Goal: Use online tool/utility: Utilize a website feature to perform a specific function

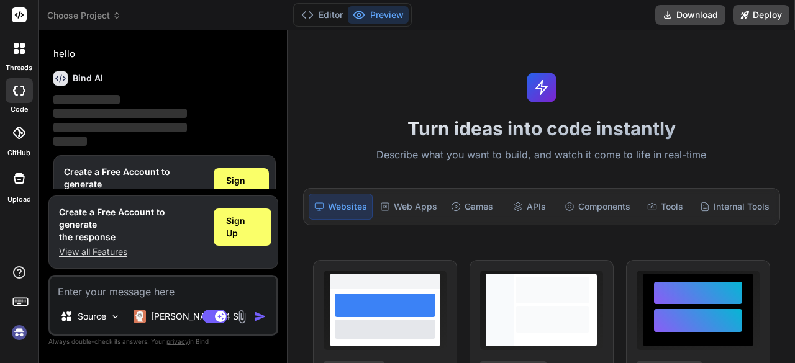
scroll to position [41, 0]
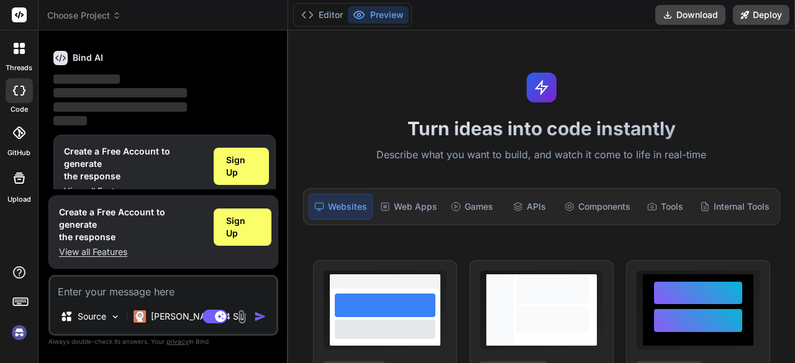
click at [112, 284] on textarea at bounding box center [163, 288] width 226 height 22
click at [245, 172] on span "Sign Up" at bounding box center [241, 166] width 30 height 25
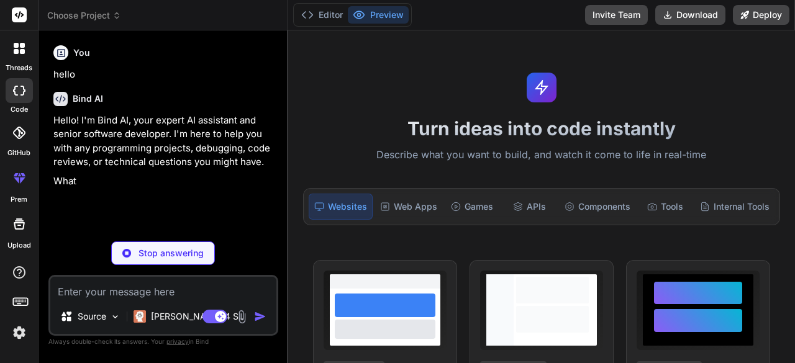
click at [163, 286] on textarea at bounding box center [163, 288] width 226 height 22
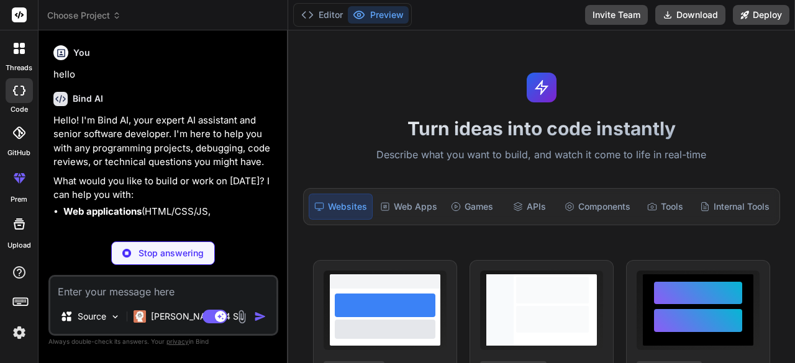
click at [161, 279] on textarea at bounding box center [163, 288] width 226 height 22
type textarea "x"
paste textarea "i want to build an online quiz platform for my college for my second year proje…"
type textarea "i want to build an online quiz platform for my college for my second year proje…"
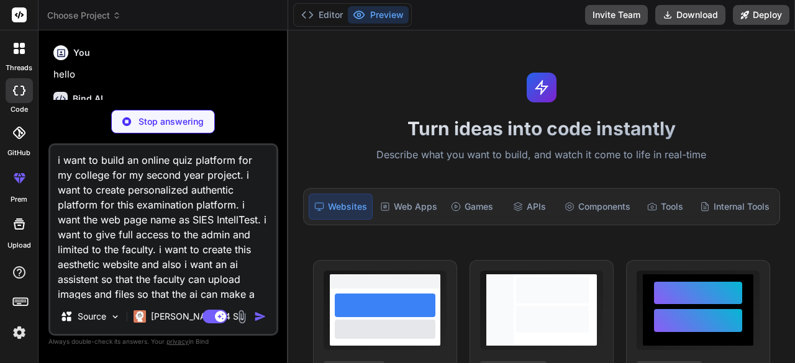
scroll to position [30, 0]
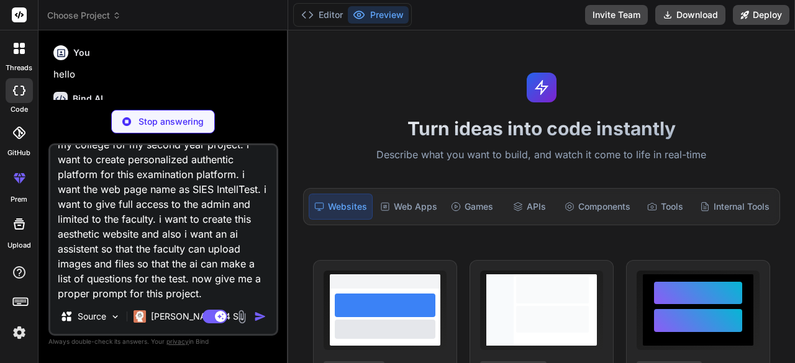
type textarea "x"
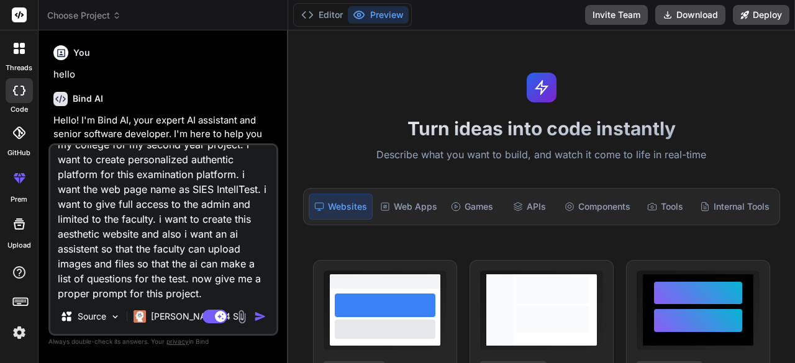
type textarea "i want to build an online quiz platform for my college for my second year proje…"
click at [255, 317] on img "button" at bounding box center [260, 317] width 12 height 12
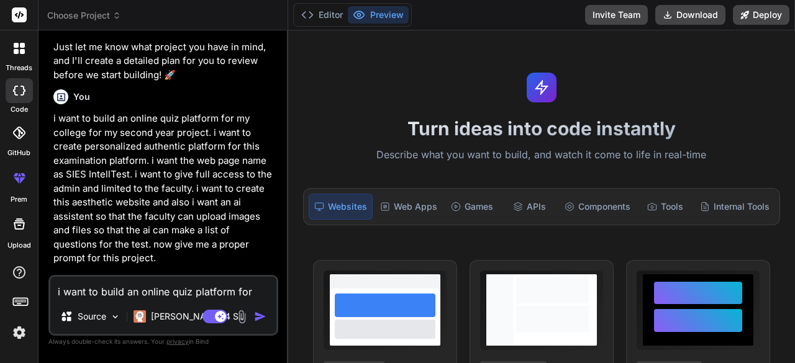
scroll to position [353, 0]
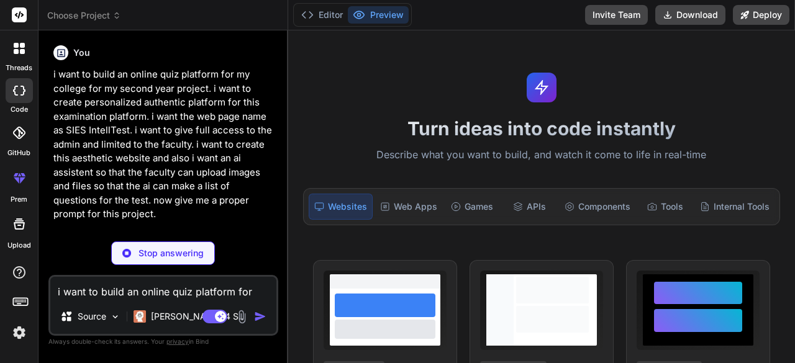
click at [229, 207] on p "i want to build an online quiz platform for my college for my second year proje…" at bounding box center [164, 145] width 222 height 154
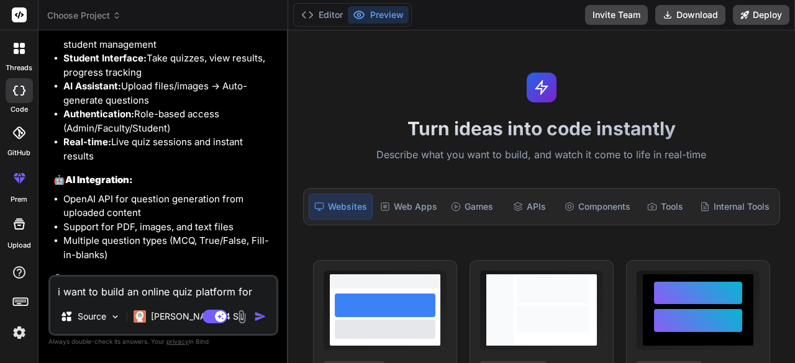
type textarea "x"
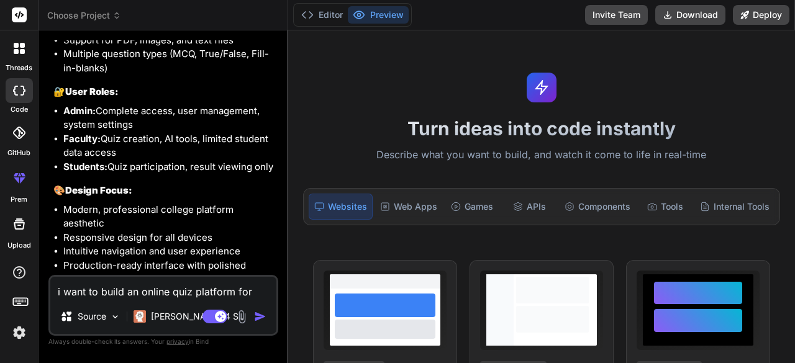
scroll to position [1471, 0]
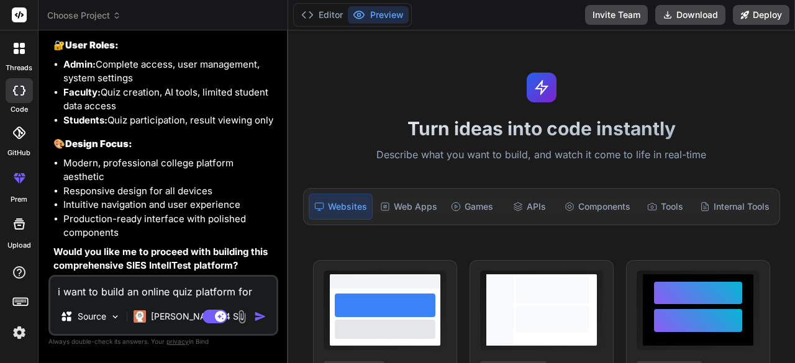
click at [175, 283] on textarea "i want to build an online quiz platform for my college for my second year proje…" at bounding box center [163, 288] width 226 height 22
type textarea "i"
type textarea "x"
type textarea "if"
type textarea "x"
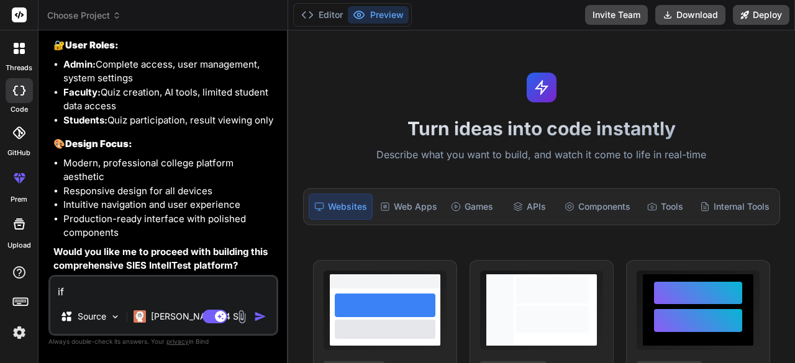
type textarea "if"
type textarea "x"
type textarea "if y"
type textarea "x"
type textarea "if yo"
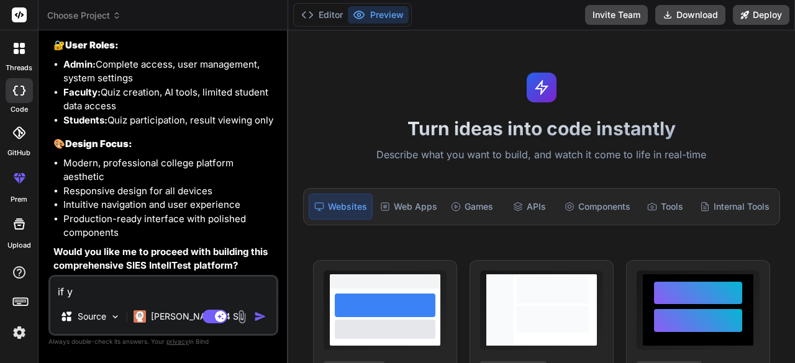
type textarea "x"
type textarea "if you"
type textarea "x"
type textarea "if you"
type textarea "x"
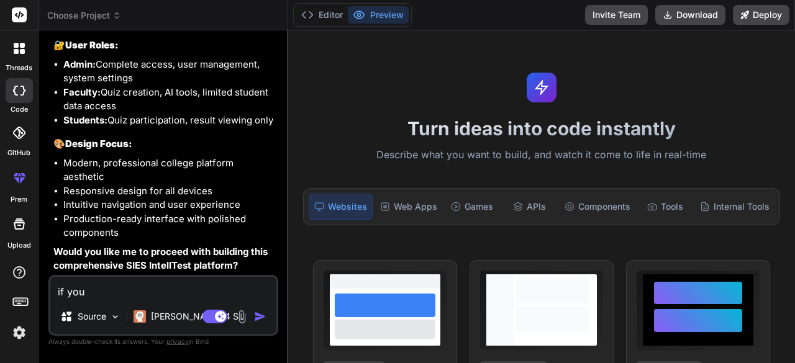
type textarea "if you c"
type textarea "x"
type textarea "if you ca"
type textarea "x"
type textarea "if you can"
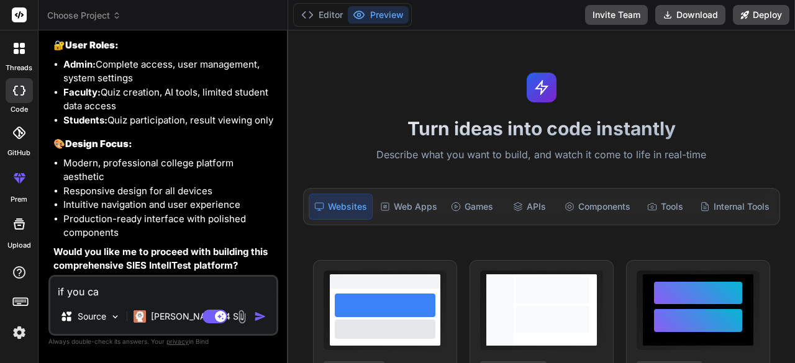
type textarea "x"
type textarea "if you can"
type textarea "x"
type textarea "if you can b"
type textarea "x"
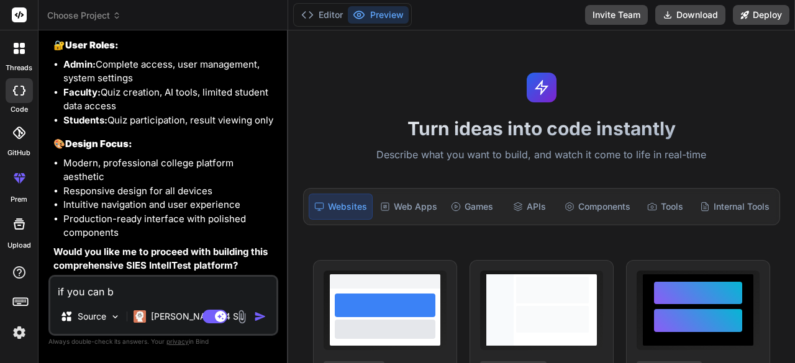
type textarea "if you can bu"
type textarea "x"
type textarea "if you can bui"
type textarea "x"
type textarea "if you can buil"
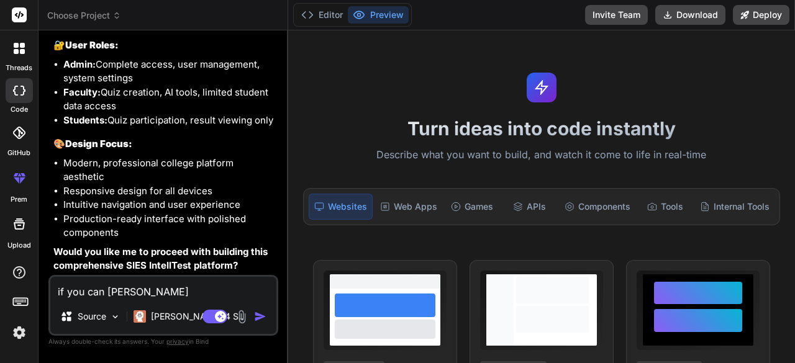
type textarea "x"
type textarea "if you can build"
type textarea "x"
type textarea "if you can build"
type textarea "x"
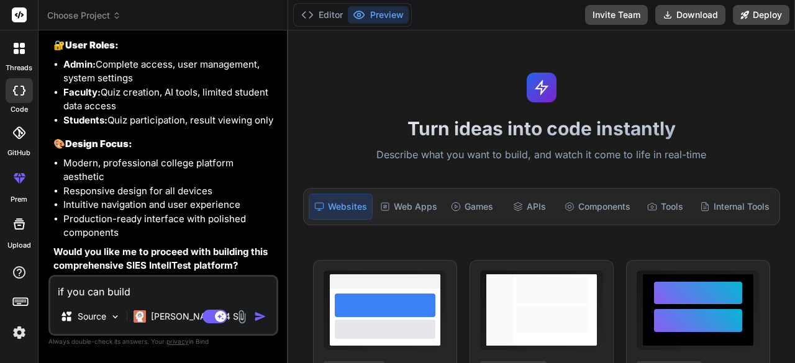
type textarea "if you can build t"
type textarea "x"
type textarea "if you can build th"
type textarea "x"
type textarea "if you can build the"
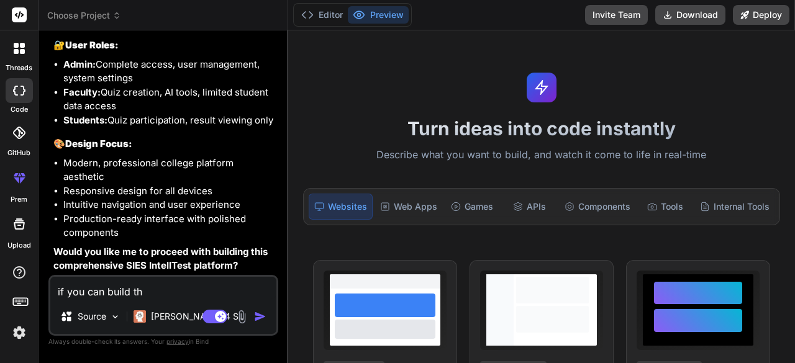
type textarea "x"
type textarea "if you can build the"
type textarea "x"
type textarea "if you can build the b"
type textarea "x"
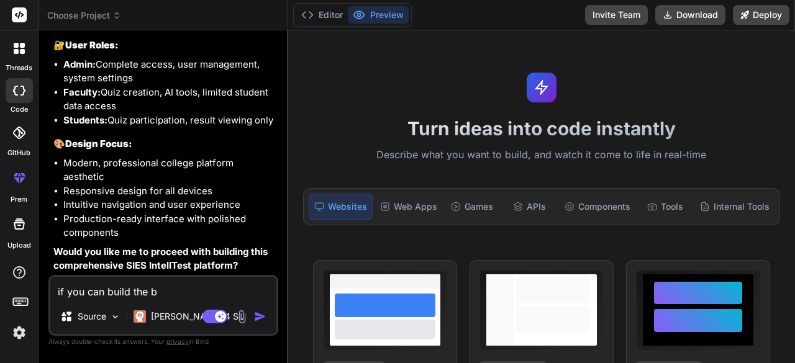
type textarea "if you can build the bu"
type textarea "x"
type textarea "if you can build the bui"
type textarea "x"
type textarea "if you can build the buil"
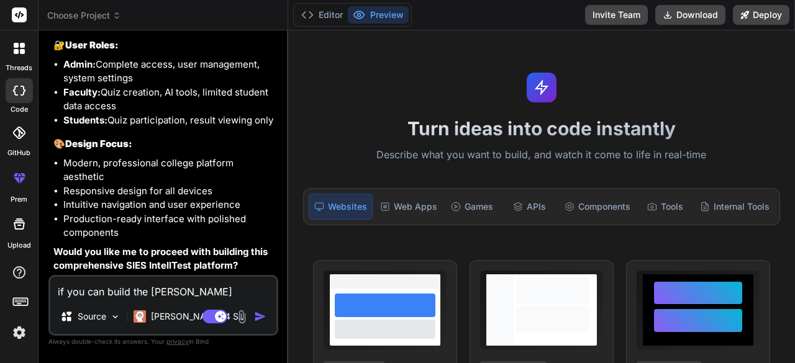
type textarea "x"
type textarea "if you can build the build"
type textarea "x"
type textarea "if you can build the build"
type textarea "x"
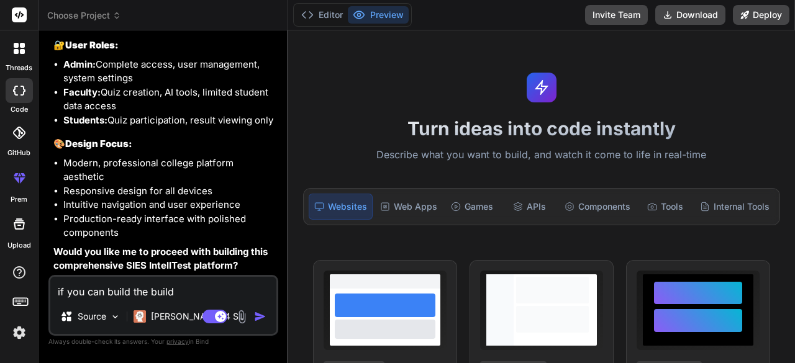
type textarea "if you can build the build i"
type textarea "x"
type textarea "if you can build the build it"
type textarea "x"
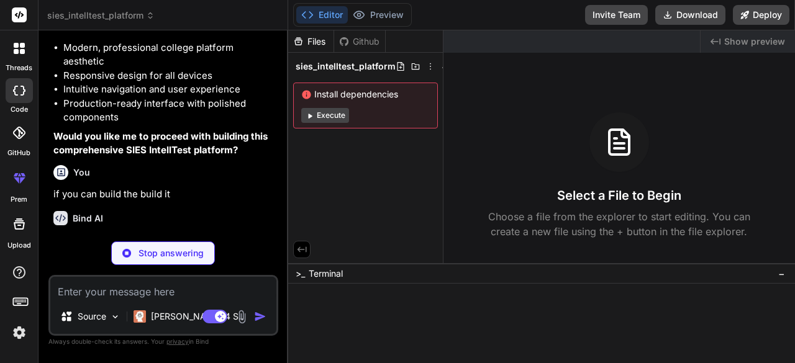
scroll to position [1599, 0]
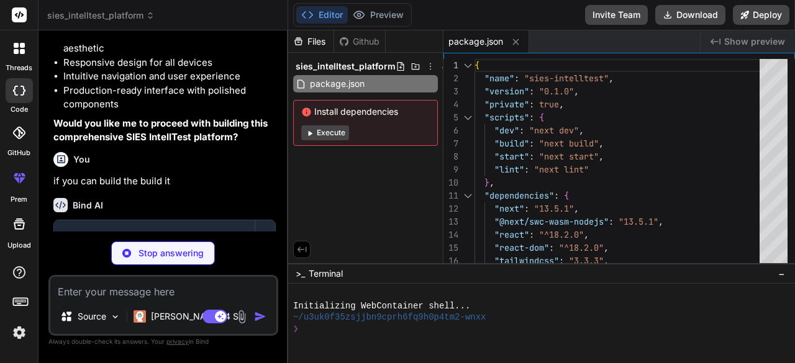
type textarea "x"
type textarea "module.exports = nextConfig"
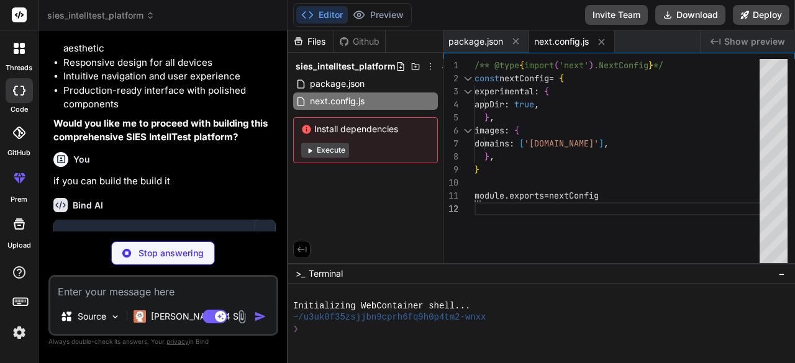
type textarea "x"
type textarea "}, }, }, plugins: [], }"
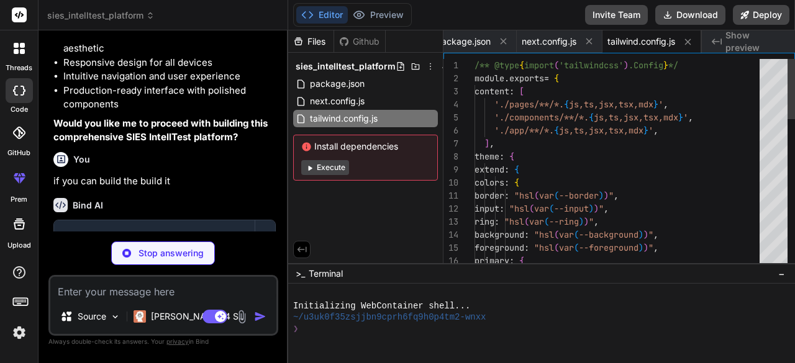
type textarea "x"
type textarea "module.exports = { plugins: { tailwindcss: {}, autoprefixer: {}, }, }"
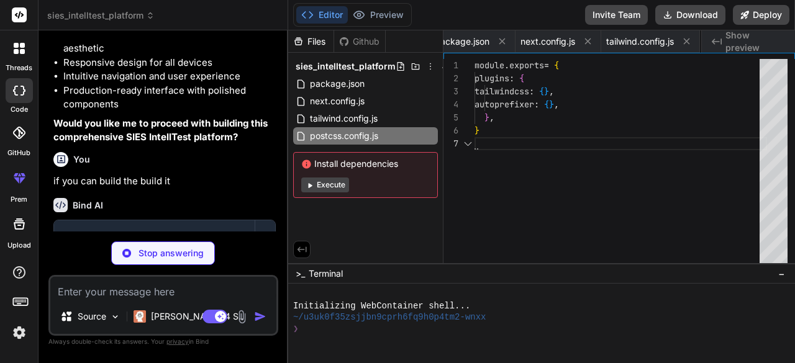
scroll to position [0, 114]
type textarea "x"
type textarea ""baseUrl": ".", "paths": { "@/*": ["./*"] } }, "include": ["next-env.d.ts", "**…"
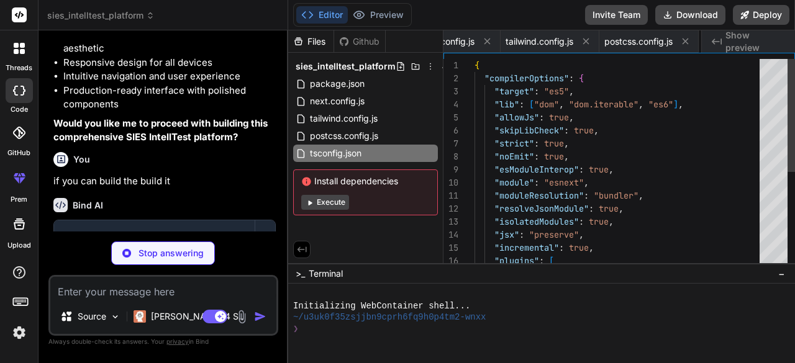
scroll to position [0, 198]
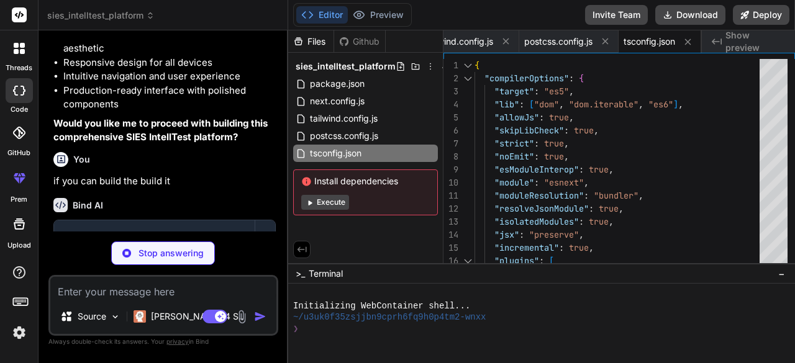
type textarea "x"
type textarea "@layer base { * { @apply border-border; } body { @apply bg-background text-fore…"
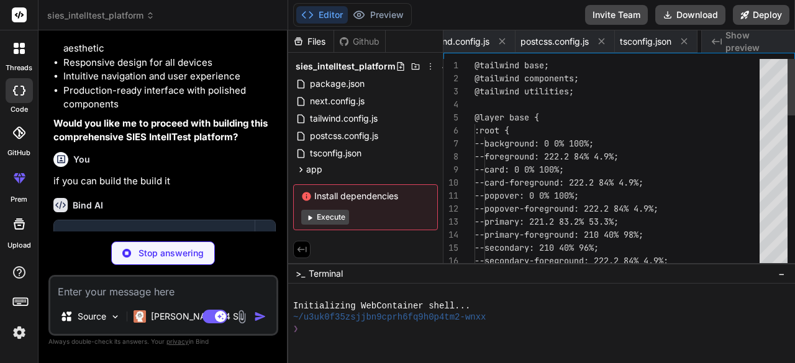
scroll to position [0, 276]
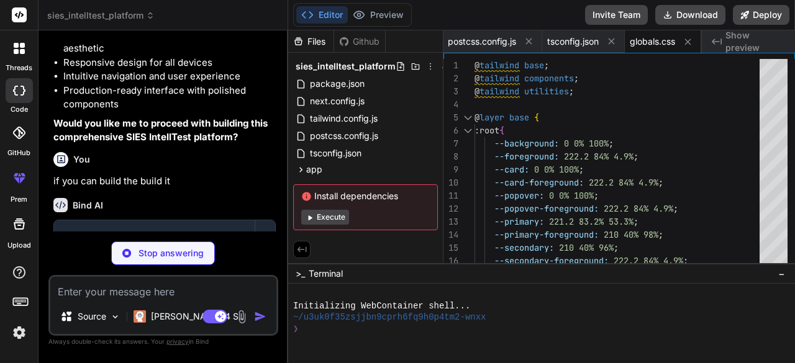
type textarea "x"
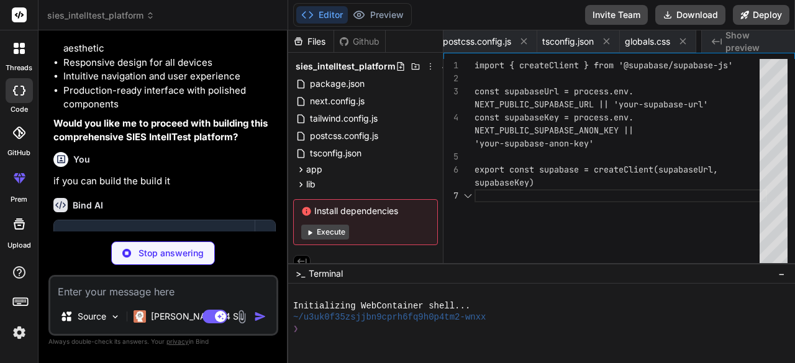
scroll to position [0, 356]
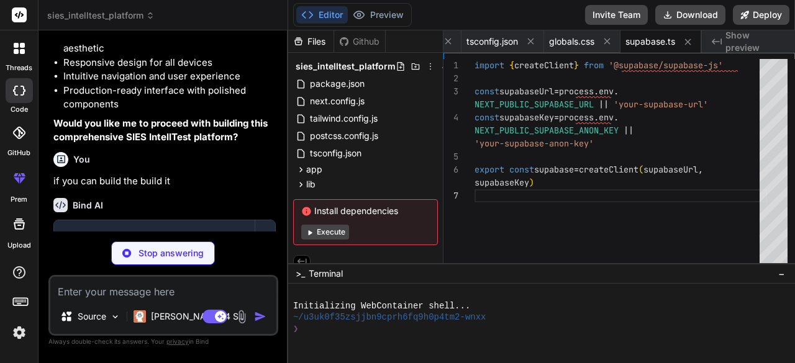
type textarea "x"
type textarea "import OpenAI from 'openai' const openai = new OpenAI({ apiKey: process.env.OPE…"
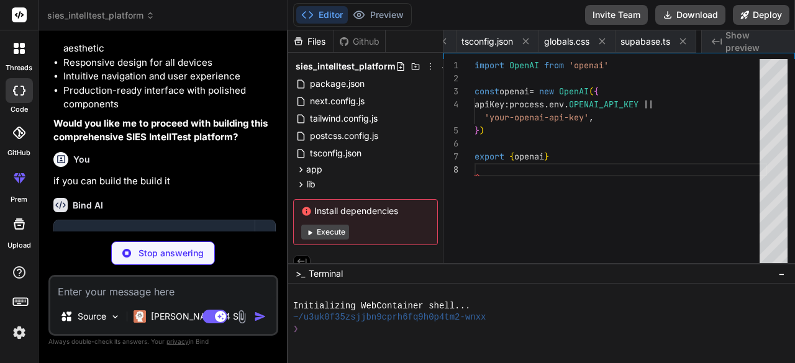
scroll to position [0, 431]
type textarea "x"
type textarea "day: "numeric", year: "numeric", }).format(new Date(date)) }"
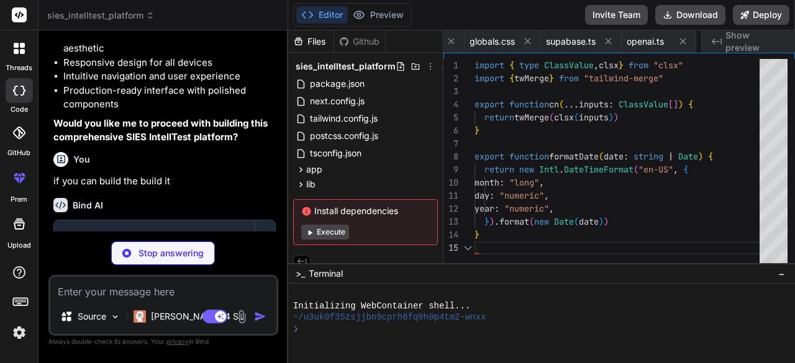
scroll to position [0, 506]
type textarea "x"
type textarea ") Button.displayName = "Button" export { Button, buttonVariants }"
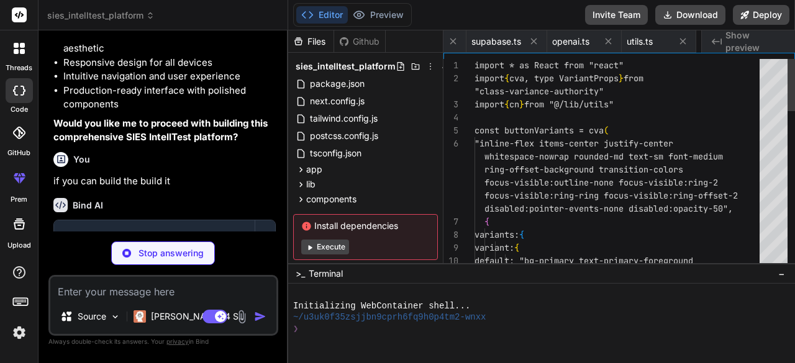
scroll to position [0, 580]
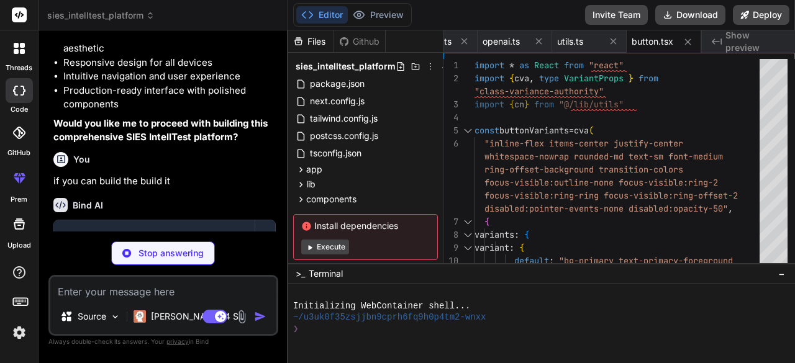
type textarea "x"
type textarea ")) CardFooter.displayName = "CardFooter" export { Card, CardHeader, CardFooter,…"
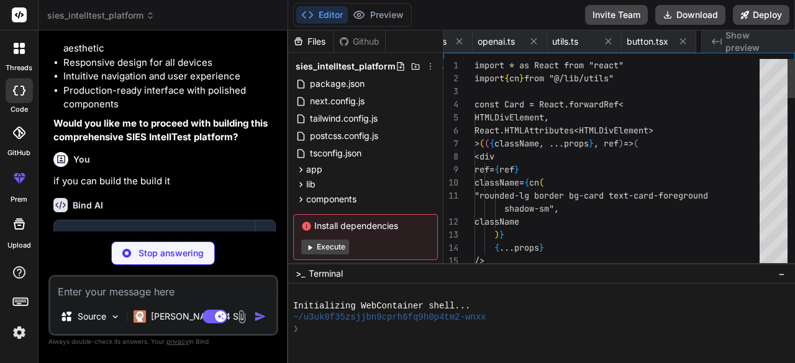
scroll to position [0, 655]
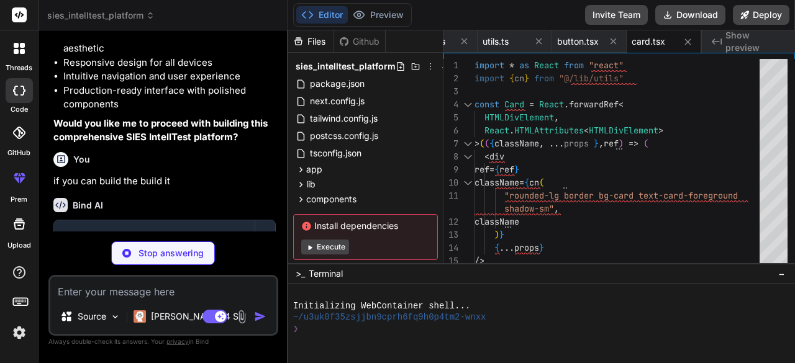
type textarea "x"
type textarea "} ) Input.displayName = "Input" export { Input }"
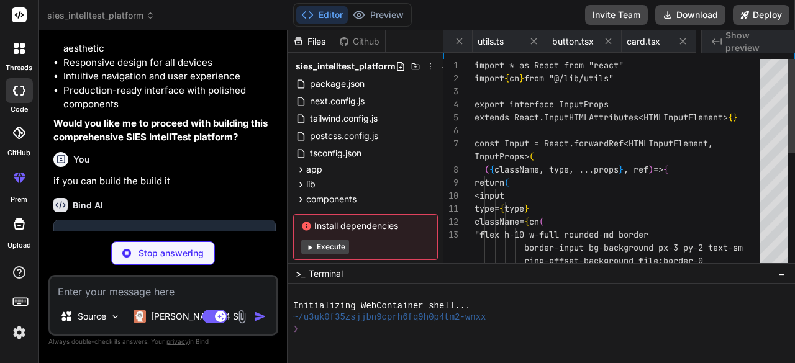
scroll to position [0, 729]
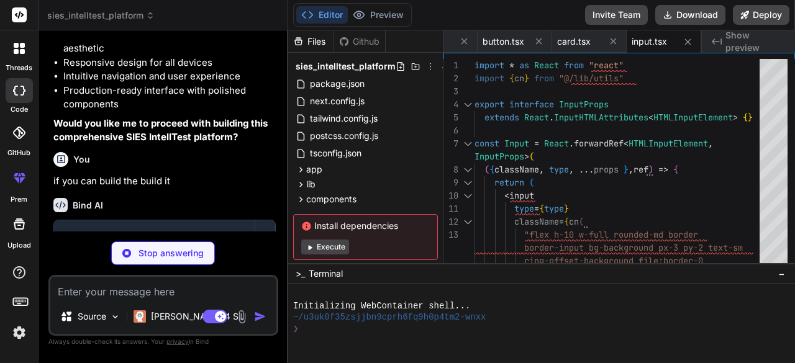
type textarea "x"
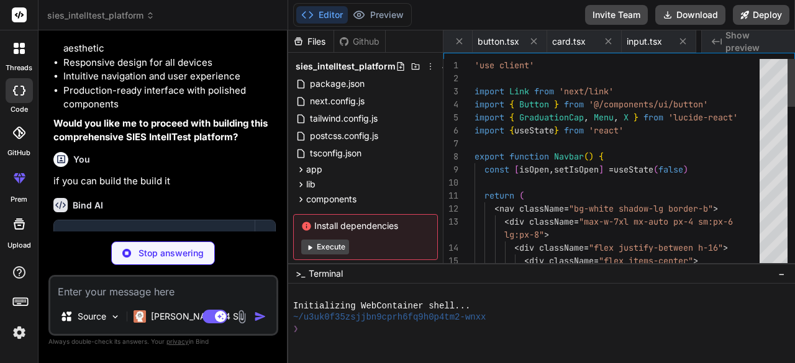
scroll to position [0, 804]
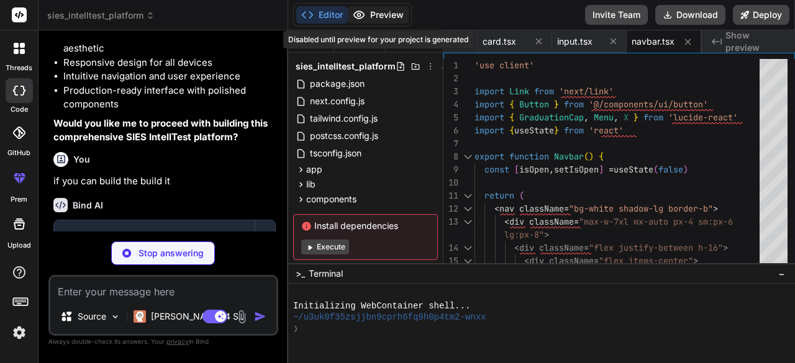
type textarea "x"
type textarea "}"
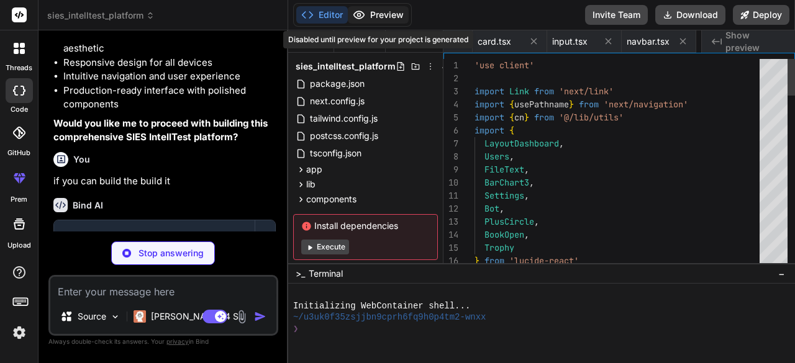
scroll to position [0, 879]
type textarea "x"
type textarea "</body> </html> ) }"
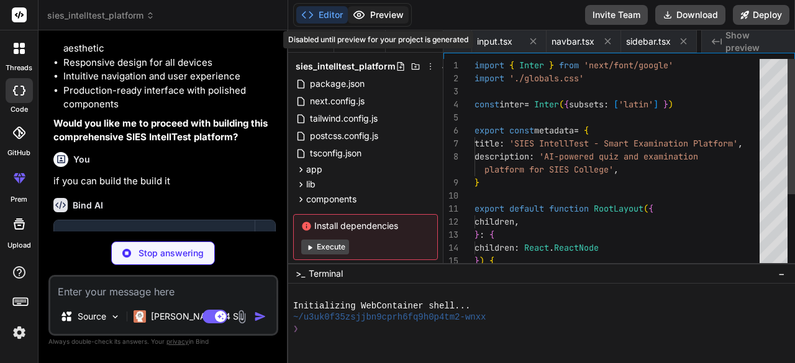
scroll to position [0, 953]
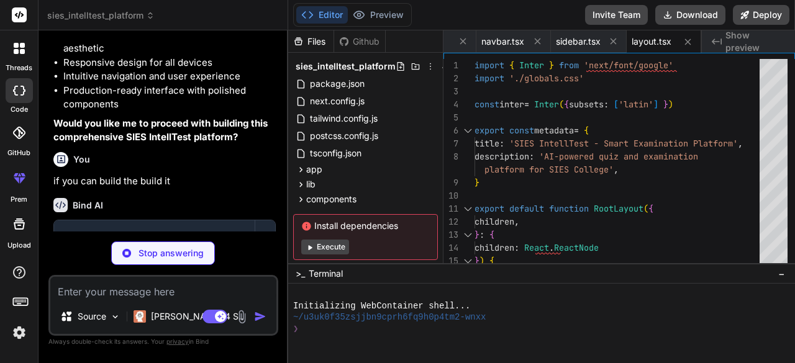
click at [442, 261] on div "Files Github sies_intelltest_platform package.json next.config.js tailwind.conf…" at bounding box center [365, 146] width 155 height 233
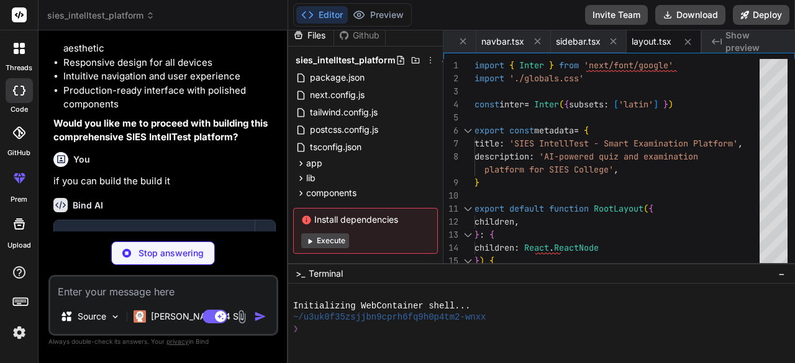
scroll to position [25, 0]
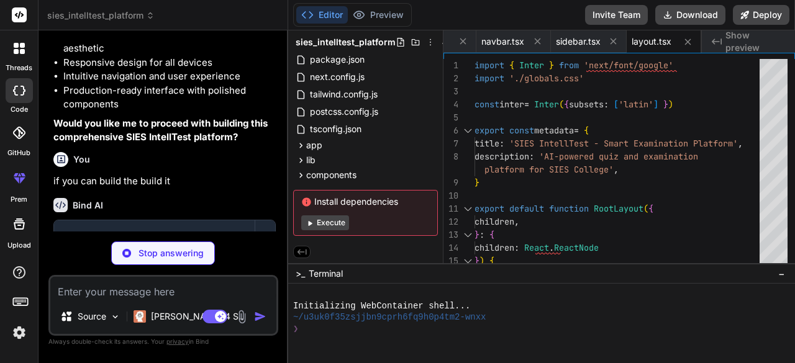
type textarea "x"
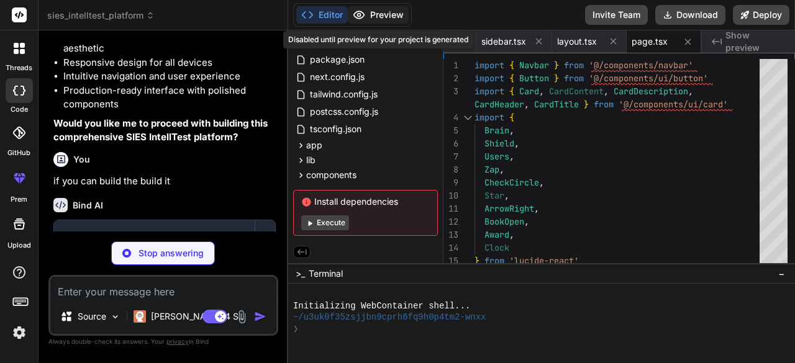
type textarea "x"
type textarea "</div> </div> </CardContent> </Card> </div> ) }"
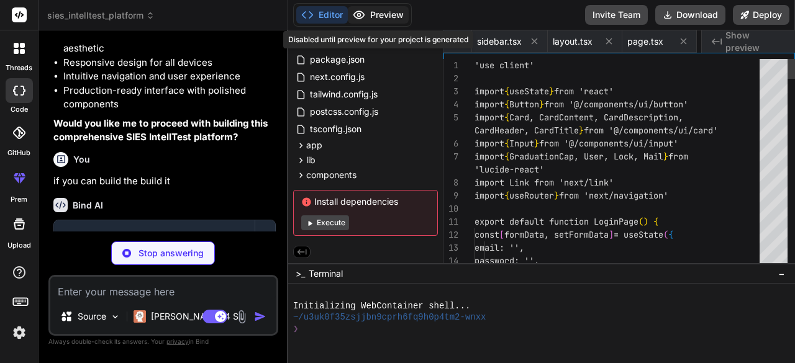
scroll to position [0, 1102]
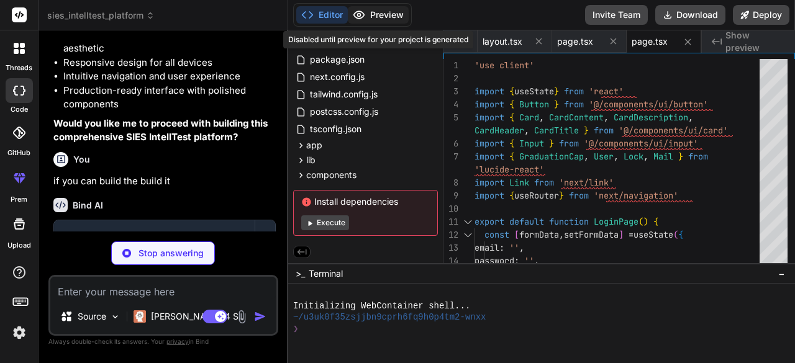
type textarea "x"
type textarea "</div> </CardContent> </Card> </div> </div> </div> ) }"
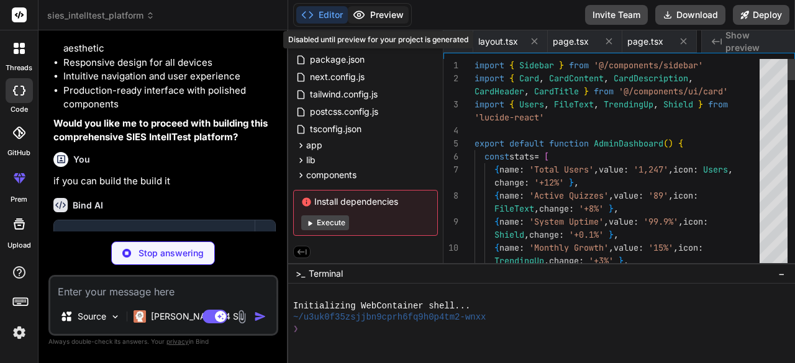
scroll to position [0, 1177]
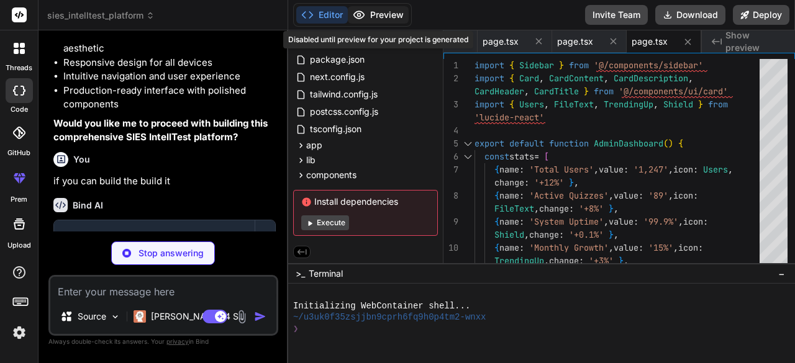
type textarea "x"
type textarea "}"
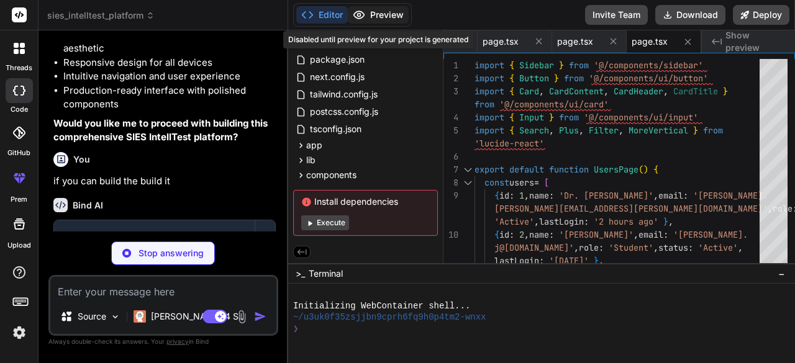
type textarea "x"
type textarea "</div> </CardContent> </Card> </div> </div> </div> ) }"
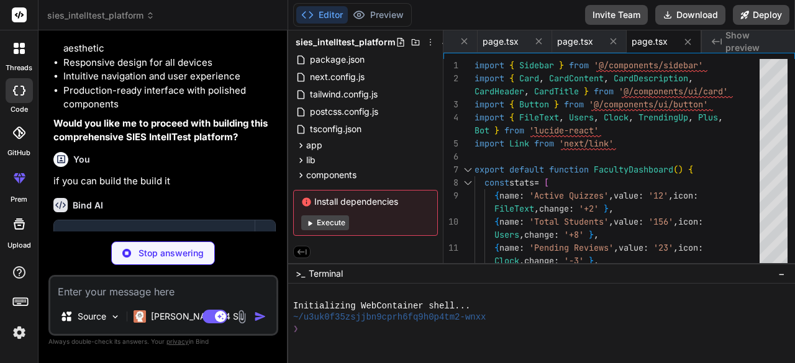
click at [147, 300] on div "Source Claude 4 S.. Agent Mode. When this toggle is activated, AI automatically…" at bounding box center [163, 305] width 230 height 61
click at [149, 295] on textarea at bounding box center [163, 288] width 226 height 22
type textarea "x"
type textarea "c"
type textarea "x"
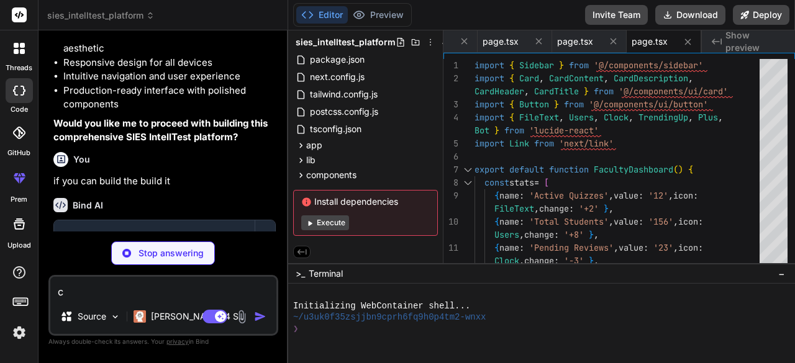
type textarea "ca"
type textarea "x"
type textarea "can"
type textarea "x"
type textarea "can"
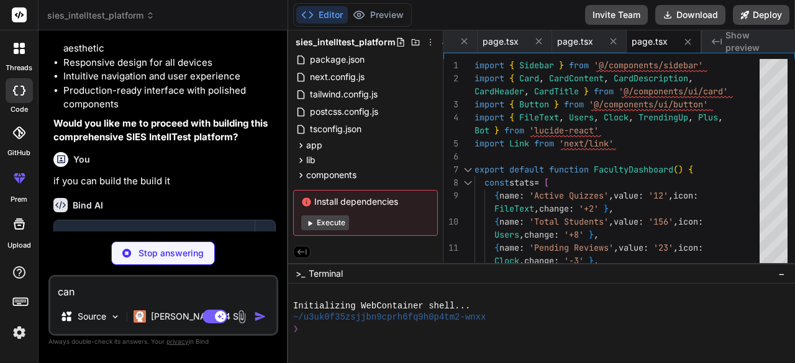
type textarea "x"
type textarea "can y"
type textarea "x"
type textarea "can yo"
type textarea "x"
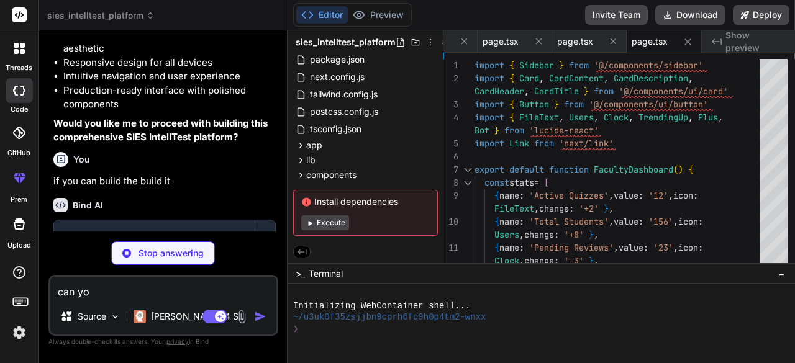
type textarea "can you"
type textarea "x"
type textarea "can you"
type textarea "x"
type textarea "can you b"
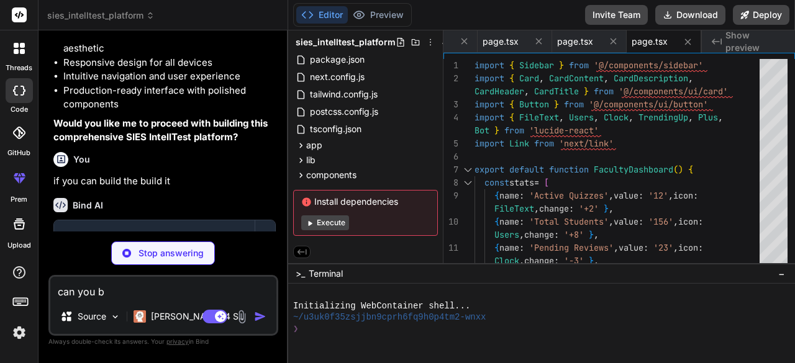
type textarea "x"
type textarea "can you bu"
type textarea "x"
type textarea "can you bui"
type textarea "x"
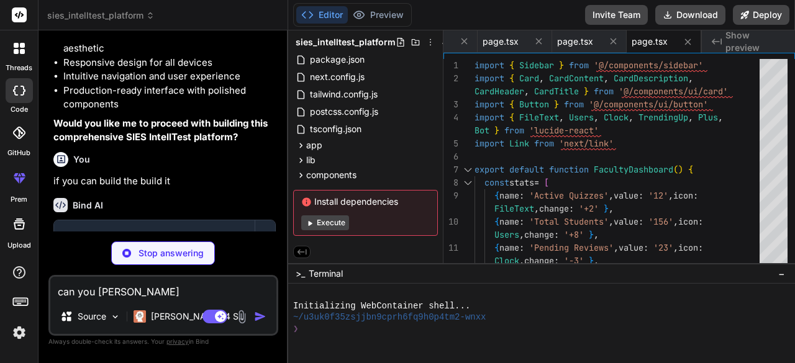
type textarea "can you buil"
type textarea "x"
type textarea "can you build"
type textarea "x"
type textarea "can you build"
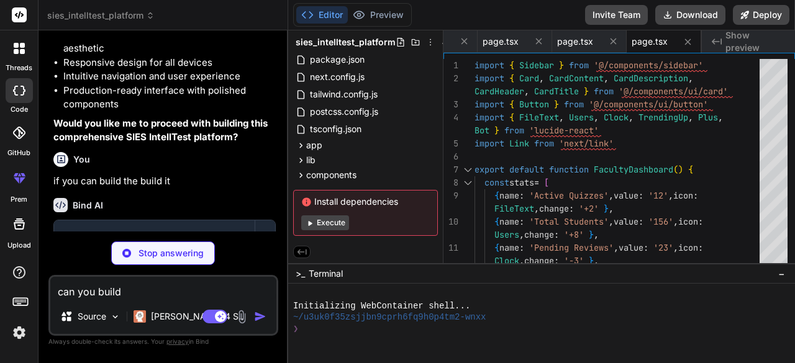
type textarea "x"
type textarea "can you build i"
type textarea "x"
type textarea "can you build it"
type textarea "x"
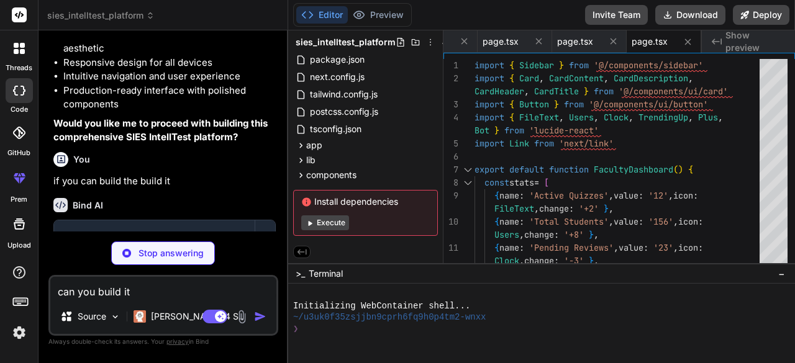
type textarea "can you build it"
type textarea "x"
type textarea "can you build it w"
type textarea "x"
type textarea "can you build it wi"
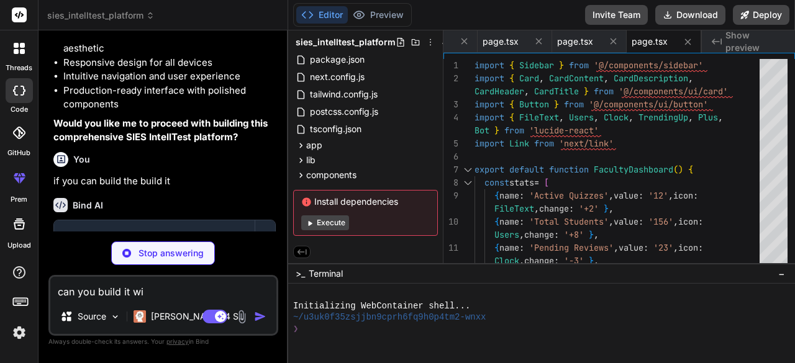
type textarea "x"
type textarea "can you build it wit"
type textarea "x"
type textarea "can you build it with"
type textarea "x"
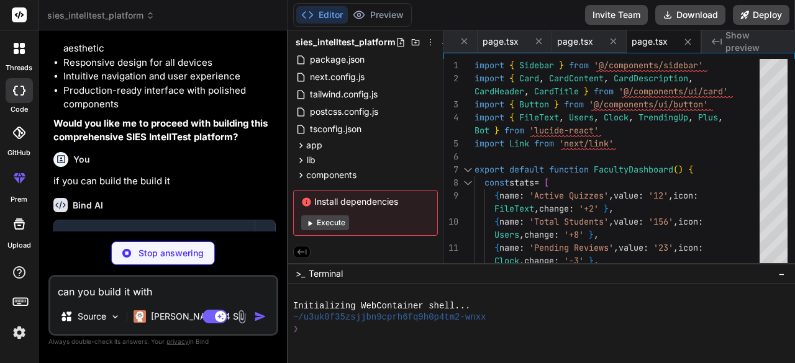
type textarea "can you build it with"
type textarea "x"
type textarea "can you build it with h"
type textarea "x"
type textarea "can you build it with ht"
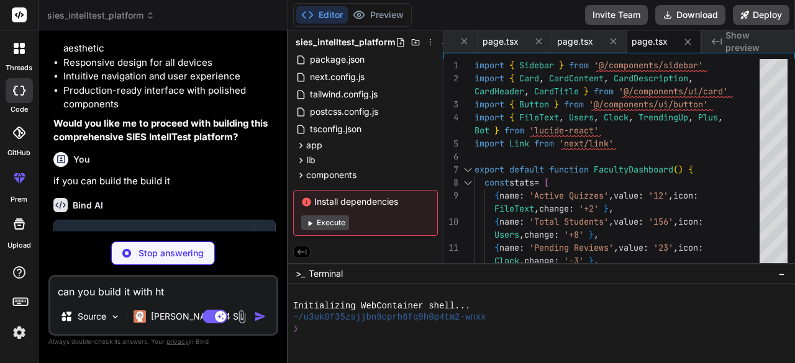
type textarea "x"
type textarea "can you build it with htm"
type textarea "x"
type textarea "can you build it with html"
type textarea "x"
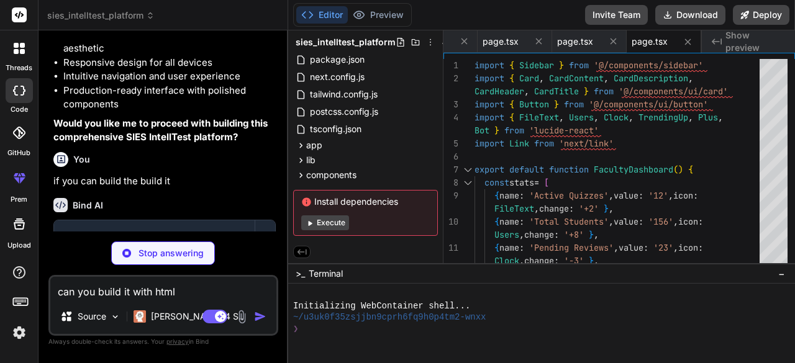
type textarea "can you build it with html,"
type textarea "x"
type textarea "can you build it with html,"
type textarea "x"
type textarea "can you build it with html, c"
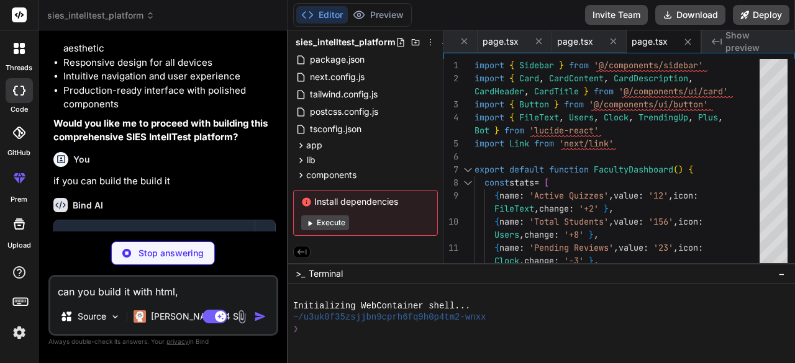
type textarea "x"
type textarea "can you build it with html, cs"
type textarea "x"
type textarea "can you build it with html, css"
type textarea "x"
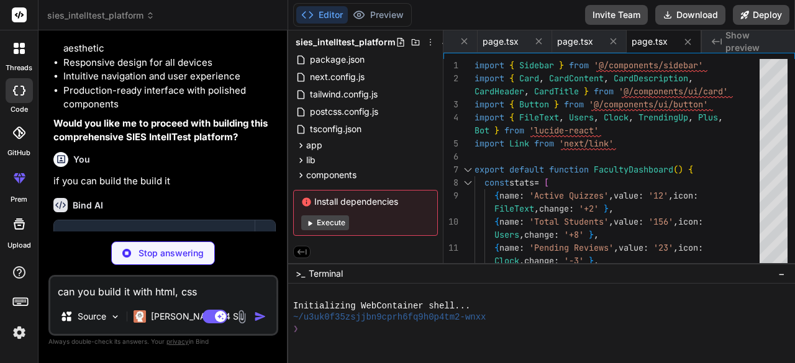
type textarea "can you build it with html, css,"
type textarea "x"
type textarea "can you build it with html, css,"
type textarea "x"
type textarea "can you build it with html, css, j"
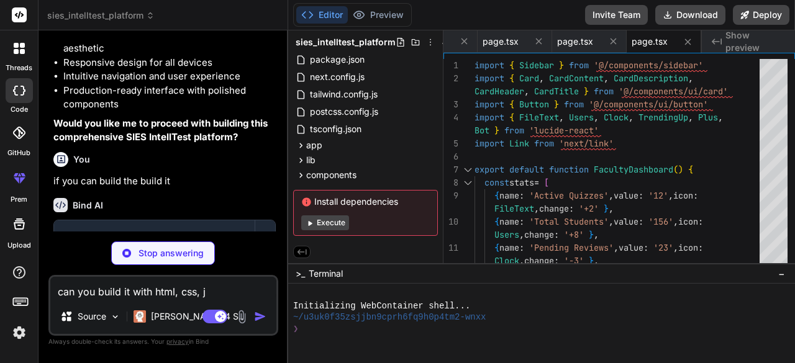
type textarea "x"
type textarea "can you build it with html, css, ja"
type textarea "x"
type textarea "can you build it with html, css, jav"
type textarea "x"
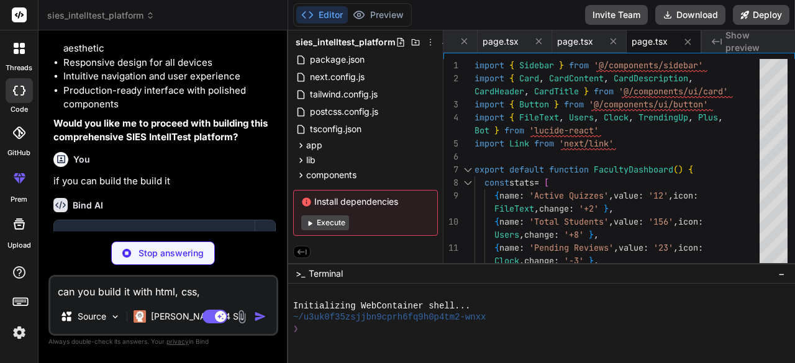
type textarea "can you build it with html, css, java"
type textarea "x"
type textarea "can you build it with html, css, javas"
type textarea "x"
type textarea "can you build it with html, css, javasc"
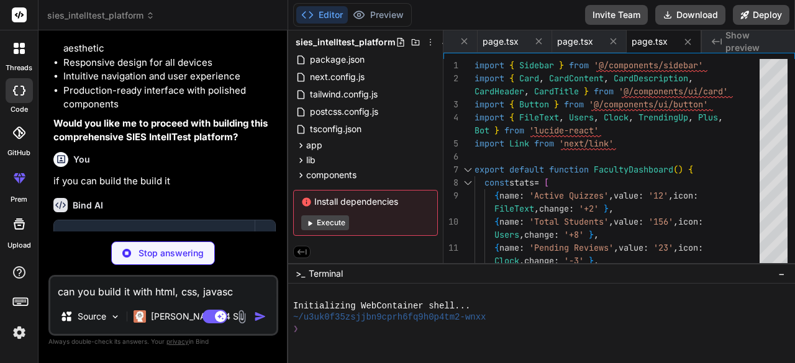
type textarea "x"
type textarea "can you build it with html, css, javascr"
type textarea "x"
type textarea "can you build it with html, css, javascri"
type textarea "x"
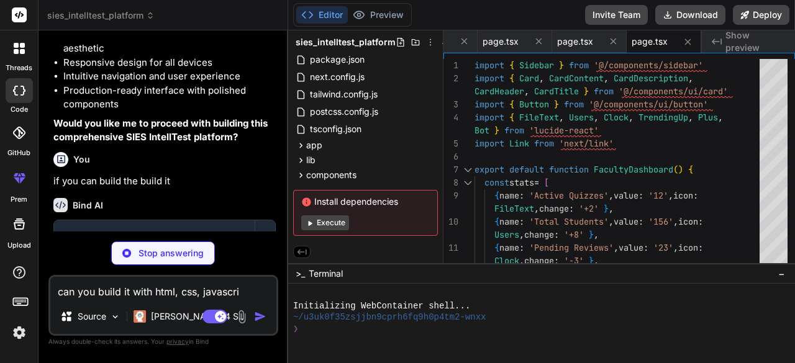
type textarea "can you build it with html, css, javascrip"
type textarea "x"
type textarea "can you build it with html, css, javascript"
type textarea "x"
type textarea "can you build it with html, css, javascript,"
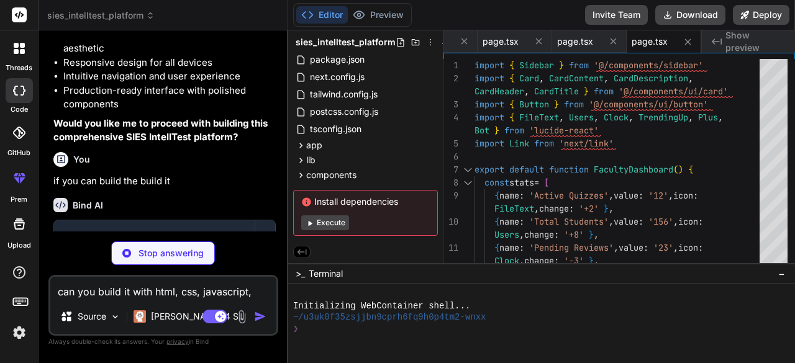
type textarea "x"
type textarea "can you build it with html, css, javascript,"
type textarea "x"
type textarea "can you build it with html, css, javascript, p"
type textarea "x"
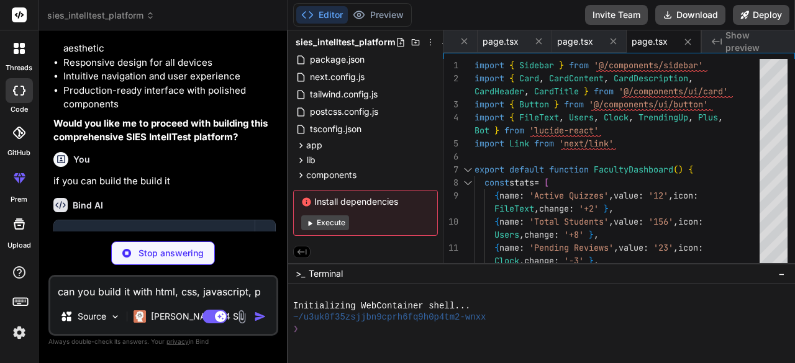
type textarea "can you build it with html, css, javascript, py"
type textarea "x"
type textarea "can you build it with html, css, javascript, pyt"
type textarea "x"
type textarea "can you build it with html, css, javascript, pyth"
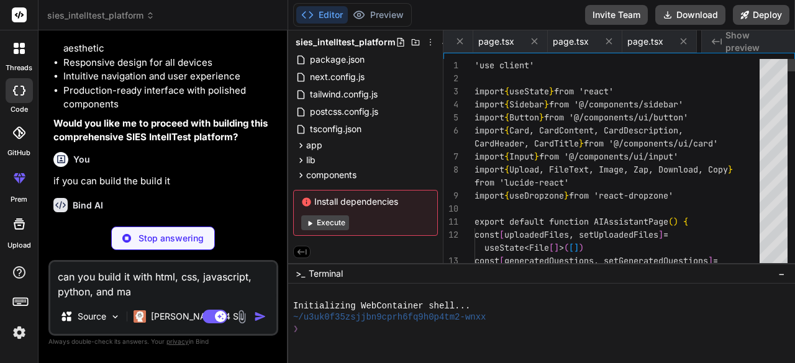
scroll to position [0, 1401]
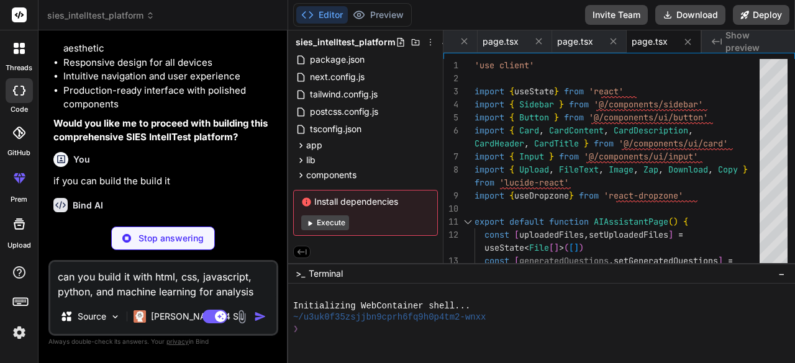
click at [200, 289] on textarea "can you build it with html, css, javascript, python, and machine learning for a…" at bounding box center [163, 280] width 226 height 37
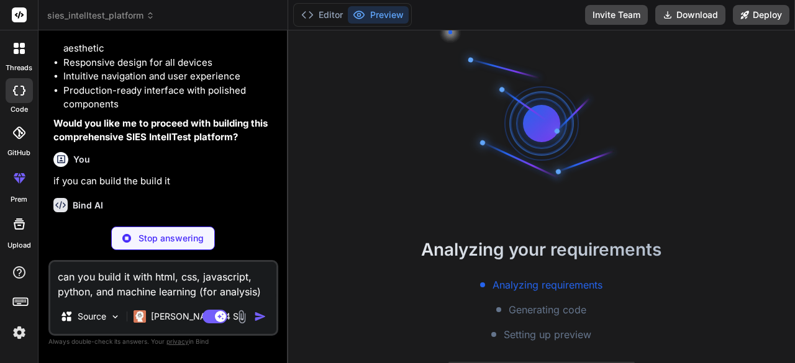
scroll to position [46, 0]
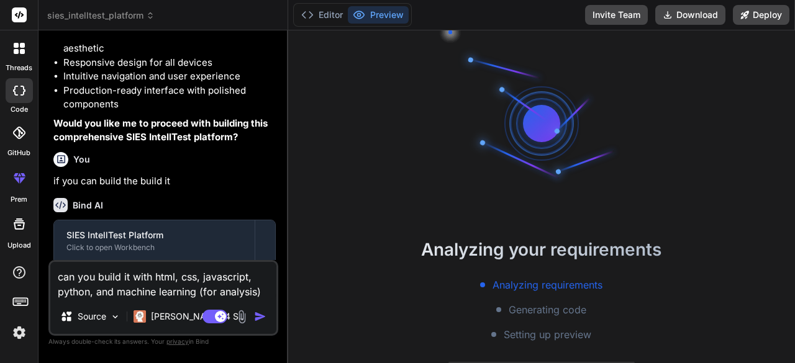
click at [97, 291] on textarea "can you build it with html, css, javascript, python, and machine learning (for …" at bounding box center [163, 280] width 226 height 37
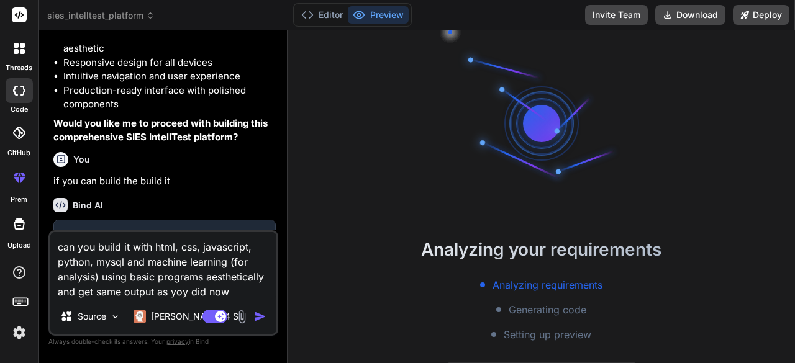
click at [185, 288] on textarea "can you build it with html, css, javascript, python, mysql and machine learning…" at bounding box center [163, 265] width 226 height 67
click at [333, 16] on button "Editor" at bounding box center [322, 14] width 52 height 17
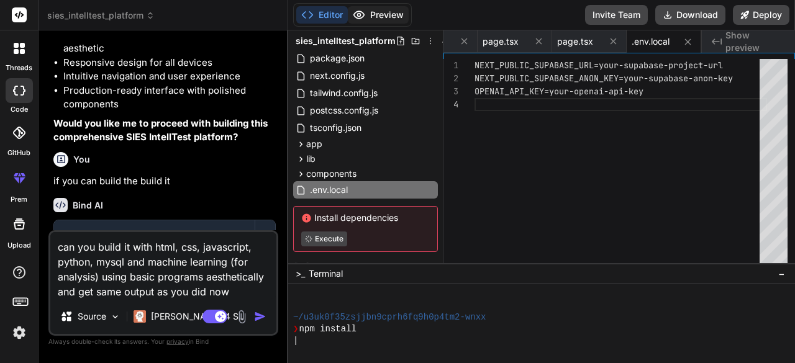
click at [365, 11] on button "Preview" at bounding box center [378, 14] width 61 height 17
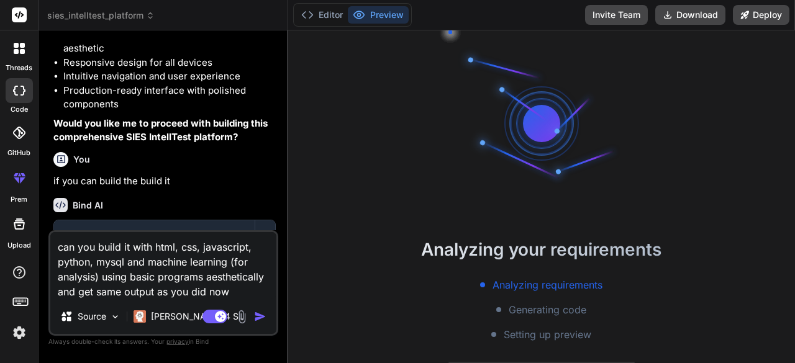
click at [258, 315] on img "button" at bounding box center [260, 317] width 12 height 12
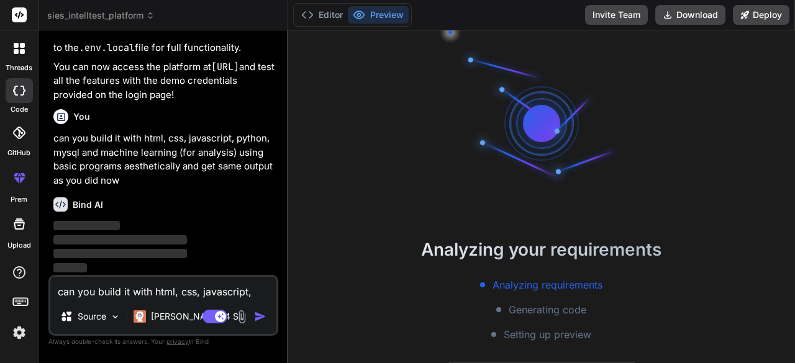
scroll to position [2930, 0]
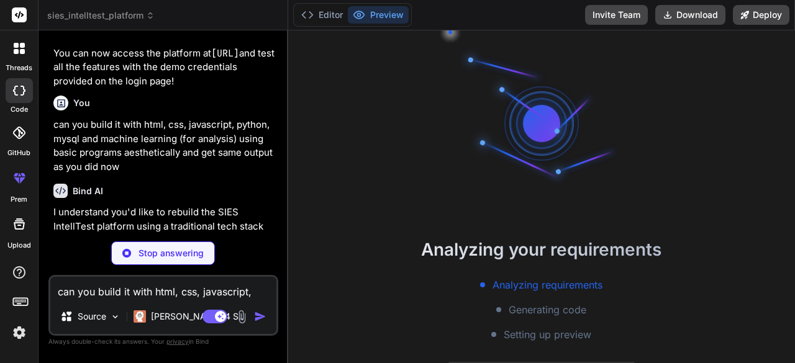
click at [211, 125] on div "You can you build it with html, css, javascript, python, mysql and machine lear…" at bounding box center [164, 132] width 222 height 83
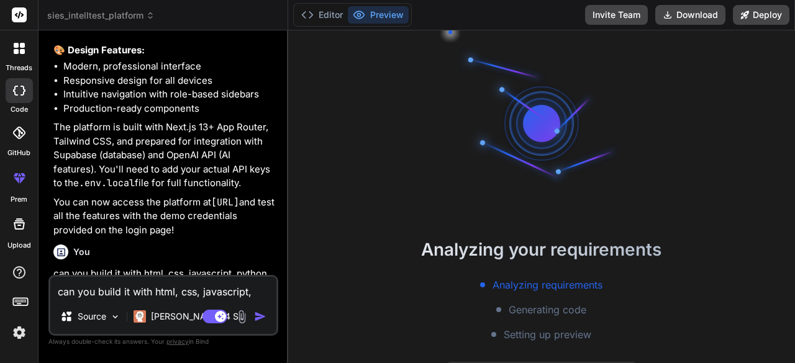
scroll to position [162, 0]
drag, startPoint x: 52, startPoint y: 217, endPoint x: 171, endPoint y: 217, distance: 119.2
click at [171, 217] on div "You hello Bind AI Hello! I'm Bind AI, your expert AI assistant and senior softw…" at bounding box center [164, 157] width 227 height 235
copy code "http://localhost:3000"
click at [171, 217] on p "You can now access the platform at http://localhost:3000 and test all the featu…" at bounding box center [164, 217] width 222 height 42
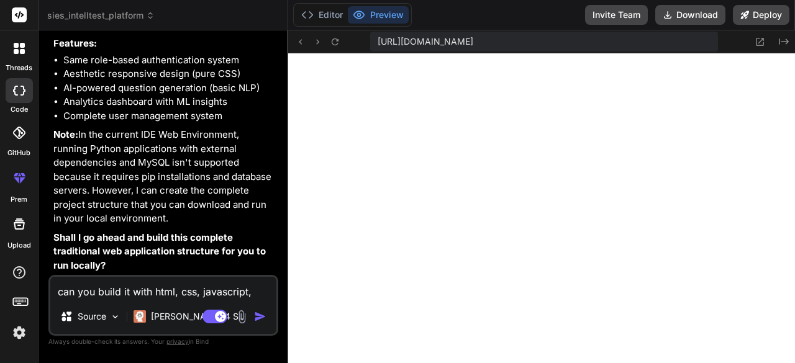
scroll to position [661, 0]
click at [125, 285] on textarea "can you build it with html, css, javascript, python, mysql and machine learning…" at bounding box center [163, 288] width 226 height 22
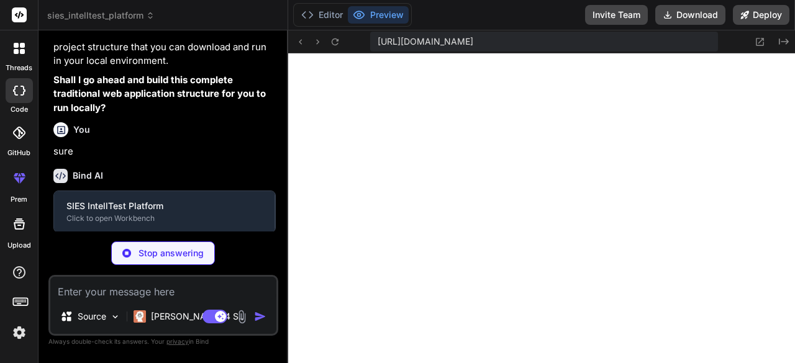
scroll to position [3597, 0]
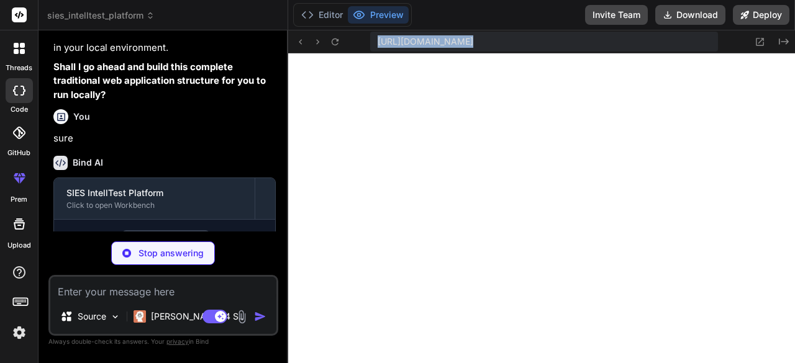
drag, startPoint x: 376, startPoint y: 40, endPoint x: 735, endPoint y: 42, distance: 359.0
click at [735, 42] on div "https://u3uk0f35zsjjbn9cprh6fq9h0p4tm2-wnxx--3000--96435430.local-corp.webconta…" at bounding box center [541, 41] width 507 height 23
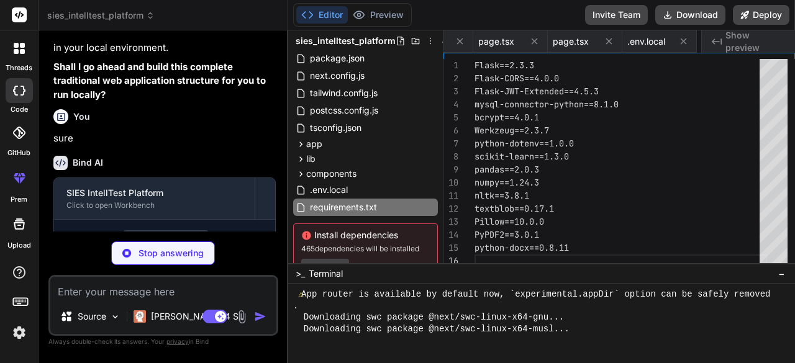
scroll to position [0, 1648]
click at [379, 17] on button "Preview" at bounding box center [378, 14] width 61 height 17
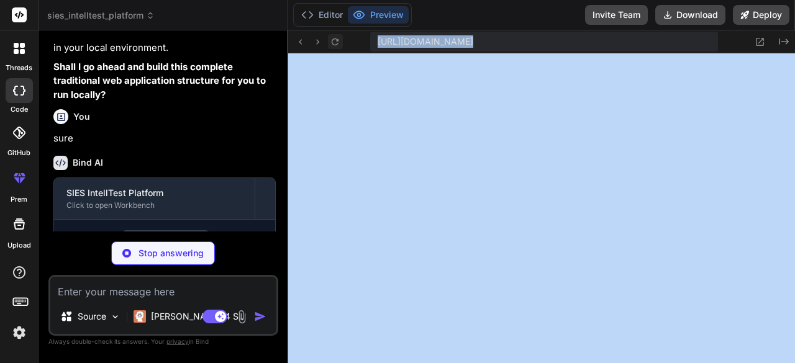
click at [337, 37] on icon at bounding box center [335, 42] width 11 height 11
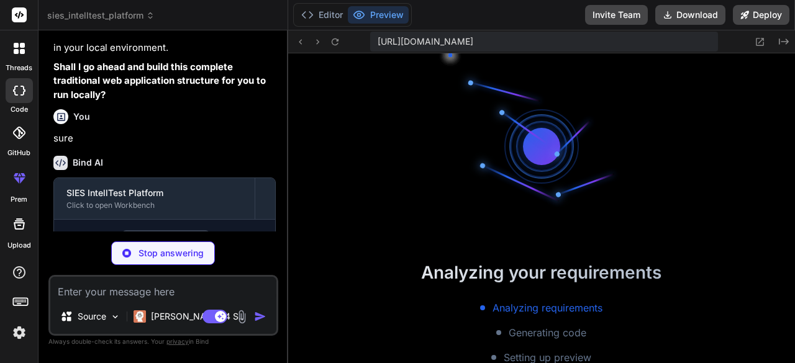
scroll to position [742, 0]
click at [473, 39] on span "https://u3uk0f35zsjjbn9cprh6fq9h0p4tm2-wnxx--3000--96435430.local-corp.webconta…" at bounding box center [426, 41] width 96 height 12
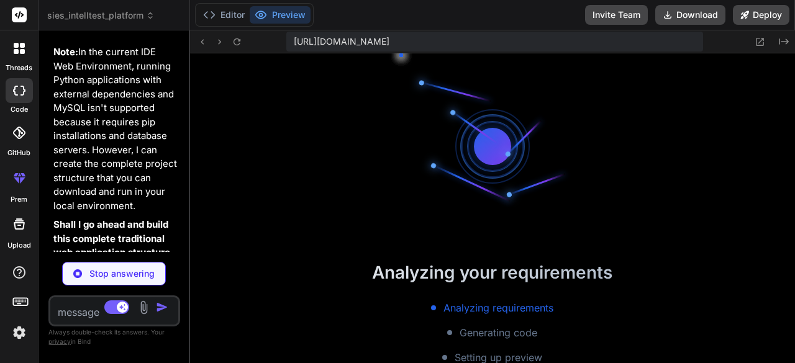
scroll to position [5233, 0]
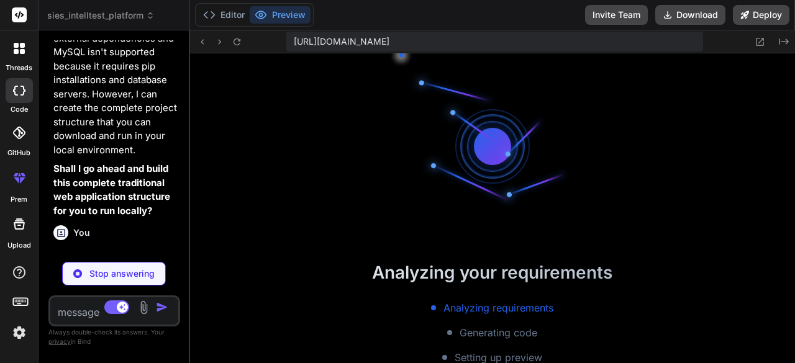
drag, startPoint x: 287, startPoint y: 154, endPoint x: 55, endPoint y: 179, distance: 233.1
click at [55, 179] on div "Bind AI Web Search Created with Pixso. Code Generator You hello Bind AI Hello! …" at bounding box center [115, 196] width 152 height 333
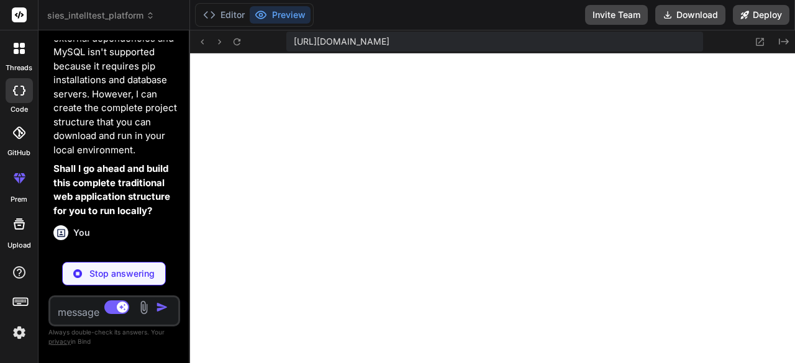
scroll to position [0, 1623]
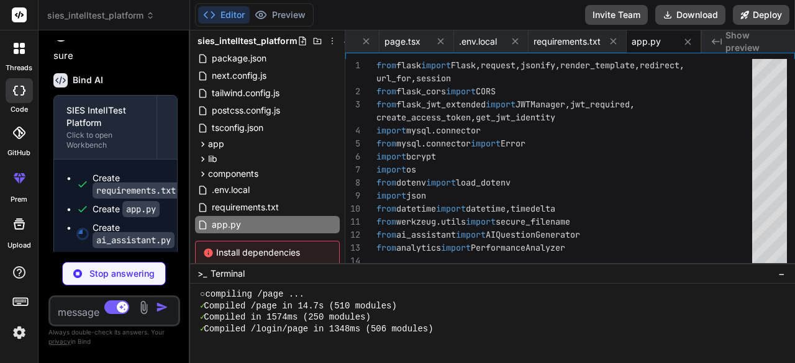
scroll to position [5447, 0]
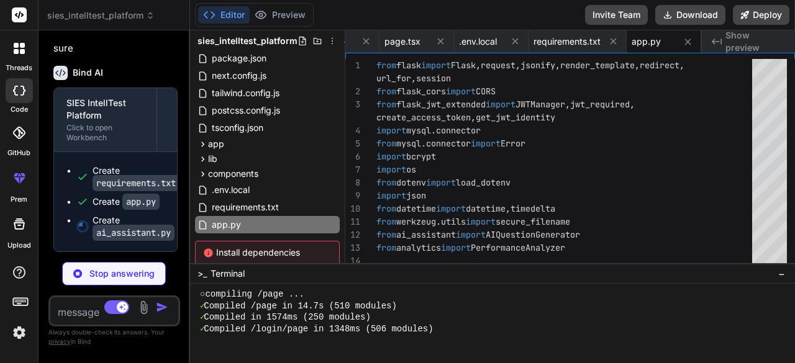
click at [283, 3] on div "Editor Preview" at bounding box center [254, 15] width 119 height 24
click at [283, 17] on button "Preview" at bounding box center [280, 14] width 61 height 17
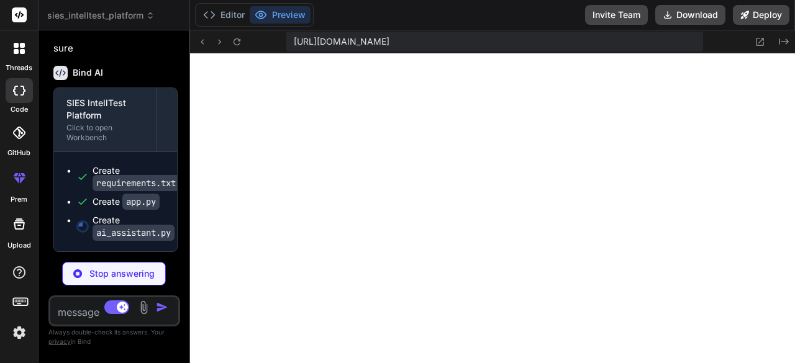
click at [295, 40] on span "https://u3uk0f35zsjjbn9cprh6fq9h0p4tm2-wnxx--3000--96435430.local-corp.webconta…" at bounding box center [342, 41] width 96 height 12
drag, startPoint x: 295, startPoint y: 40, endPoint x: 596, endPoint y: 39, distance: 301.2
click at [389, 39] on span "https://u3uk0f35zsjjbn9cprh6fq9h0p4tm2-wnxx--3000--96435430.local-corp.webconta…" at bounding box center [342, 41] width 96 height 12
click at [389, 42] on span "https://u3uk0f35zsjjbn9cprh6fq9h0p4tm2-wnxx--3000--96435430.local-corp.webconta…" at bounding box center [342, 41] width 96 height 12
drag, startPoint x: 293, startPoint y: 38, endPoint x: 702, endPoint y: 39, distance: 408.7
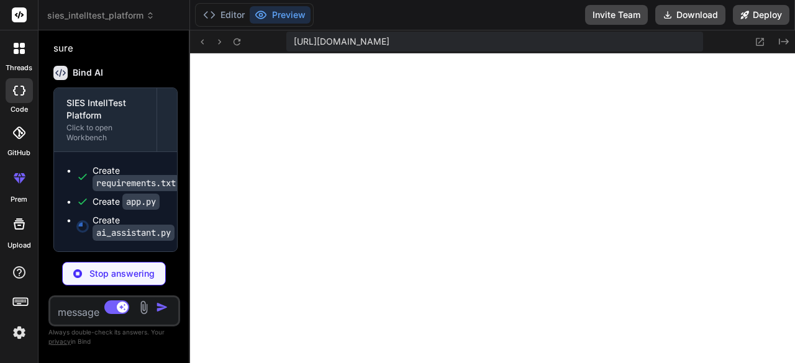
click at [702, 39] on div "https://u3uk0f35zsjjbn9cprh6fq9h0p4tm2-wnxx--3000--96435430.local-corp.webconta…" at bounding box center [494, 42] width 417 height 20
click at [295, 38] on span "https://u3uk0f35zsjjbn9cprh6fq9h0p4tm2-wnxx--3000--96435430.local-corp.webconta…" at bounding box center [342, 41] width 96 height 12
drag, startPoint x: 304, startPoint y: 38, endPoint x: 331, endPoint y: 43, distance: 27.8
click at [331, 43] on span "https://u3uk0f35zsjjbn9cprh6fq9h0p4tm2-wnxx--3000--96435430.local-corp.webconta…" at bounding box center [342, 41] width 96 height 12
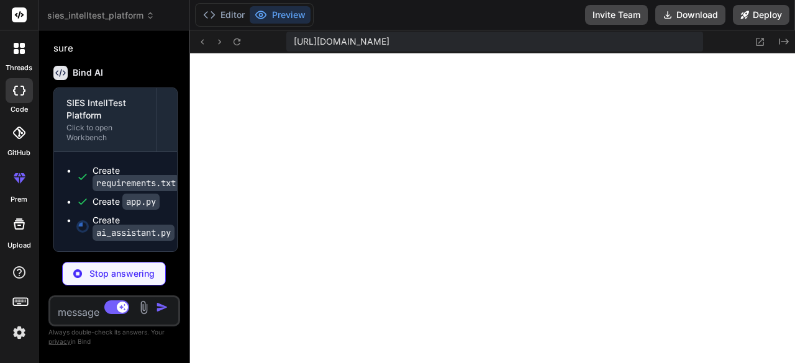
drag, startPoint x: 293, startPoint y: 39, endPoint x: 530, endPoint y: 42, distance: 236.6
click at [530, 42] on div "https://u3uk0f35zsjjbn9cprh6fq9h0p4tm2-wnxx--3000--96435430.local-corp.webconta…" at bounding box center [494, 42] width 417 height 20
click at [389, 42] on span "https://u3uk0f35zsjjbn9cprh6fq9h0p4tm2-wnxx--3000--96435430.local-corp.webconta…" at bounding box center [342, 41] width 96 height 12
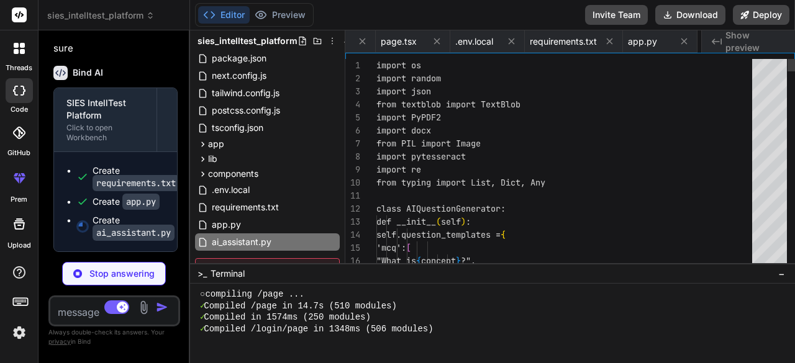
scroll to position [0, 1715]
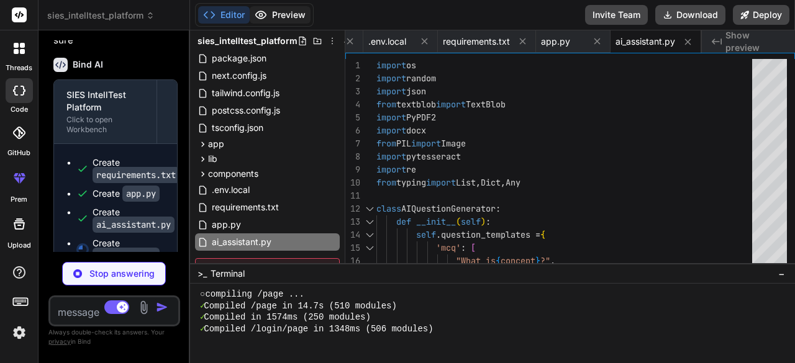
click at [289, 13] on button "Preview" at bounding box center [280, 14] width 61 height 17
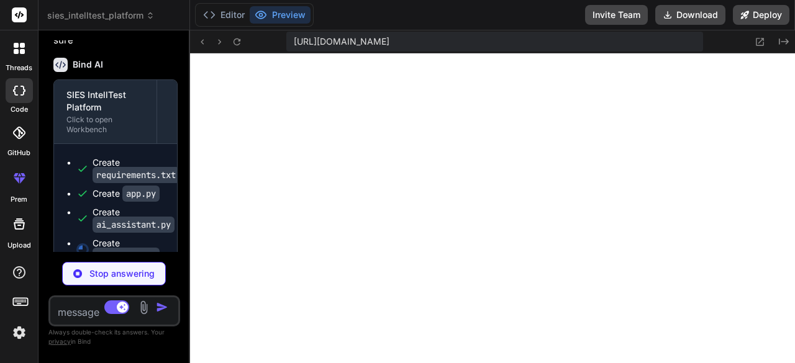
drag, startPoint x: 297, startPoint y: 42, endPoint x: 676, endPoint y: 45, distance: 379.5
click at [389, 45] on span "https://u3uk0f35zsjjbn9cprh6fq9h0p4tm2-wnxx--3000--96435430.local-corp.webconta…" at bounding box center [342, 41] width 96 height 12
copy span "ttps://u3uk0f35zsjjbn9cprh6fq9h0p4tm2-wnxx--3000--96435430.local-corp.webcontai…"
click at [389, 45] on span "https://u3uk0f35zsjjbn9cprh6fq9h0p4tm2-wnxx--3000--96435430.local-corp.webconta…" at bounding box center [342, 41] width 96 height 12
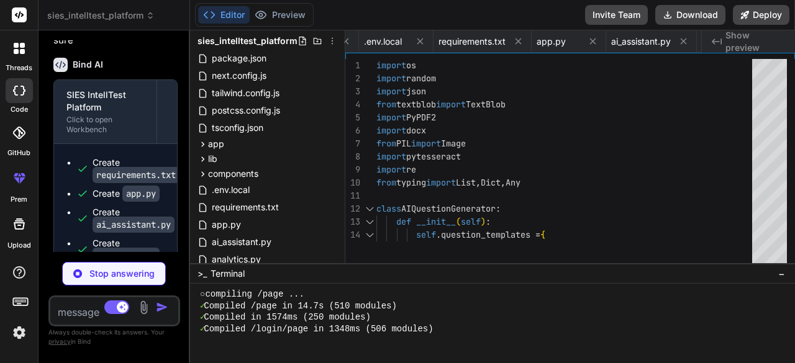
scroll to position [0, 1869]
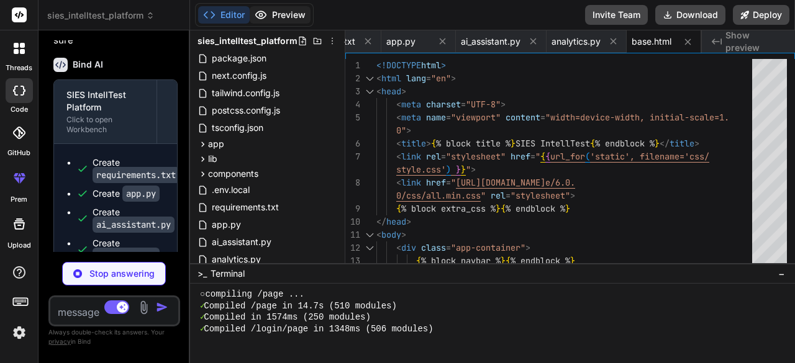
click at [287, 13] on button "Preview" at bounding box center [280, 14] width 61 height 17
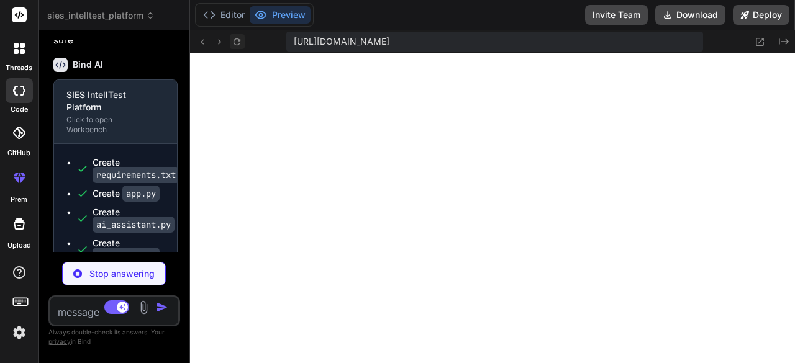
click at [236, 42] on icon at bounding box center [237, 42] width 11 height 11
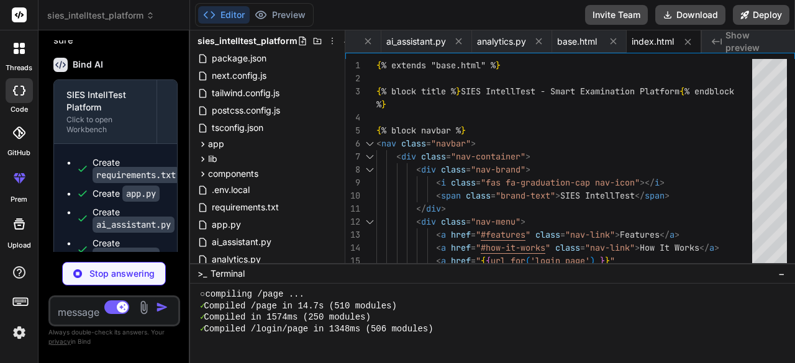
click at [75, 312] on textarea at bounding box center [103, 308] width 106 height 22
click at [127, 158] on div "Create requirements.txt Create app.py Create ai_assistant.py Create analytics.p…" at bounding box center [115, 256] width 123 height 224
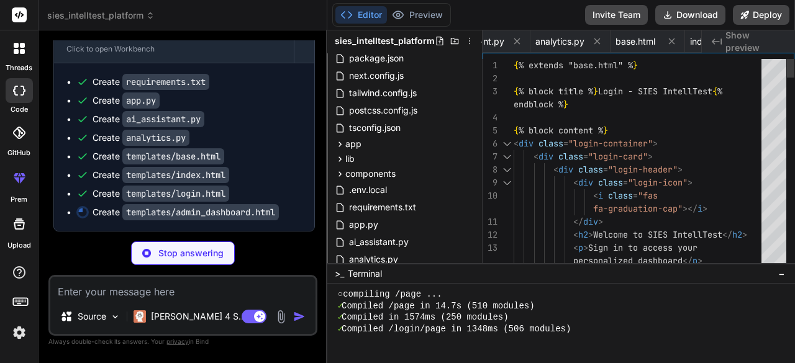
scroll to position [3561, 0]
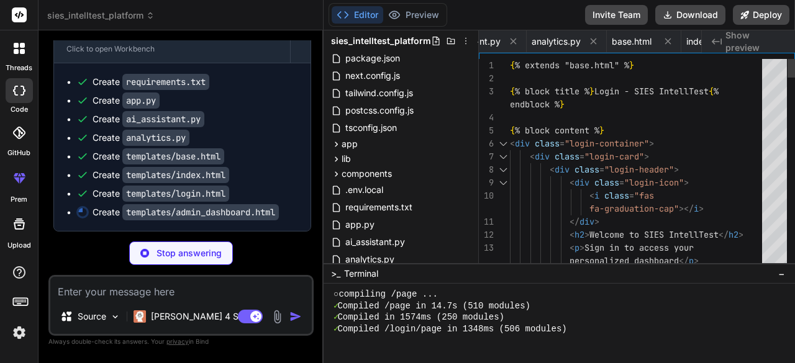
drag, startPoint x: 189, startPoint y: 130, endPoint x: 299, endPoint y: 137, distance: 110.8
click at [299, 137] on div "Bind AI Web Search Created with Pixso. Code Generator You hello Bind AI Hello! …" at bounding box center [181, 196] width 285 height 333
click at [254, 134] on div "Create analytics.py" at bounding box center [187, 138] width 222 height 12
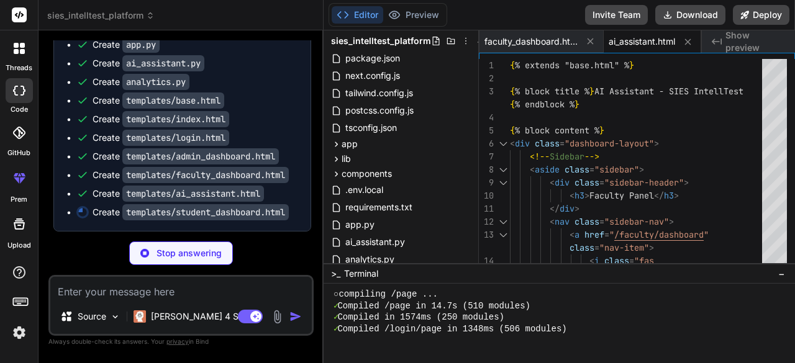
scroll to position [3617, 0]
click at [409, 17] on button "Preview" at bounding box center [413, 14] width 61 height 17
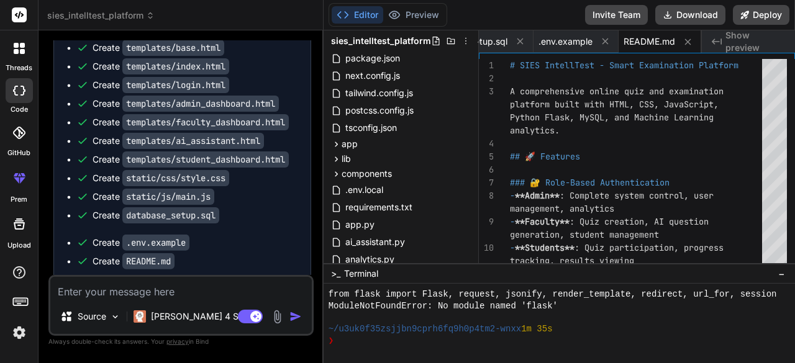
scroll to position [2597, 0]
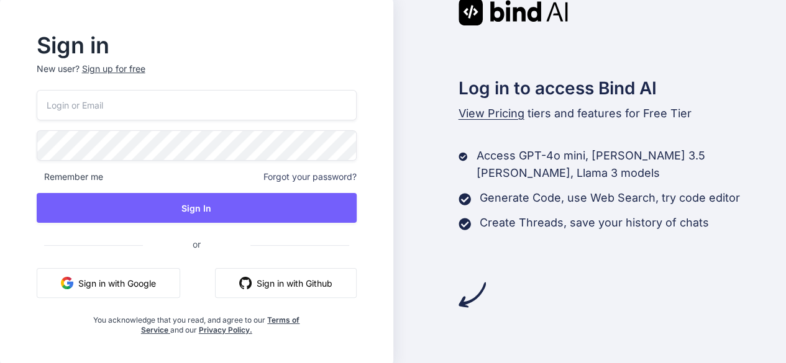
click at [135, 288] on button "Sign in with Google" at bounding box center [108, 283] width 143 height 30
